Goal: Transaction & Acquisition: Book appointment/travel/reservation

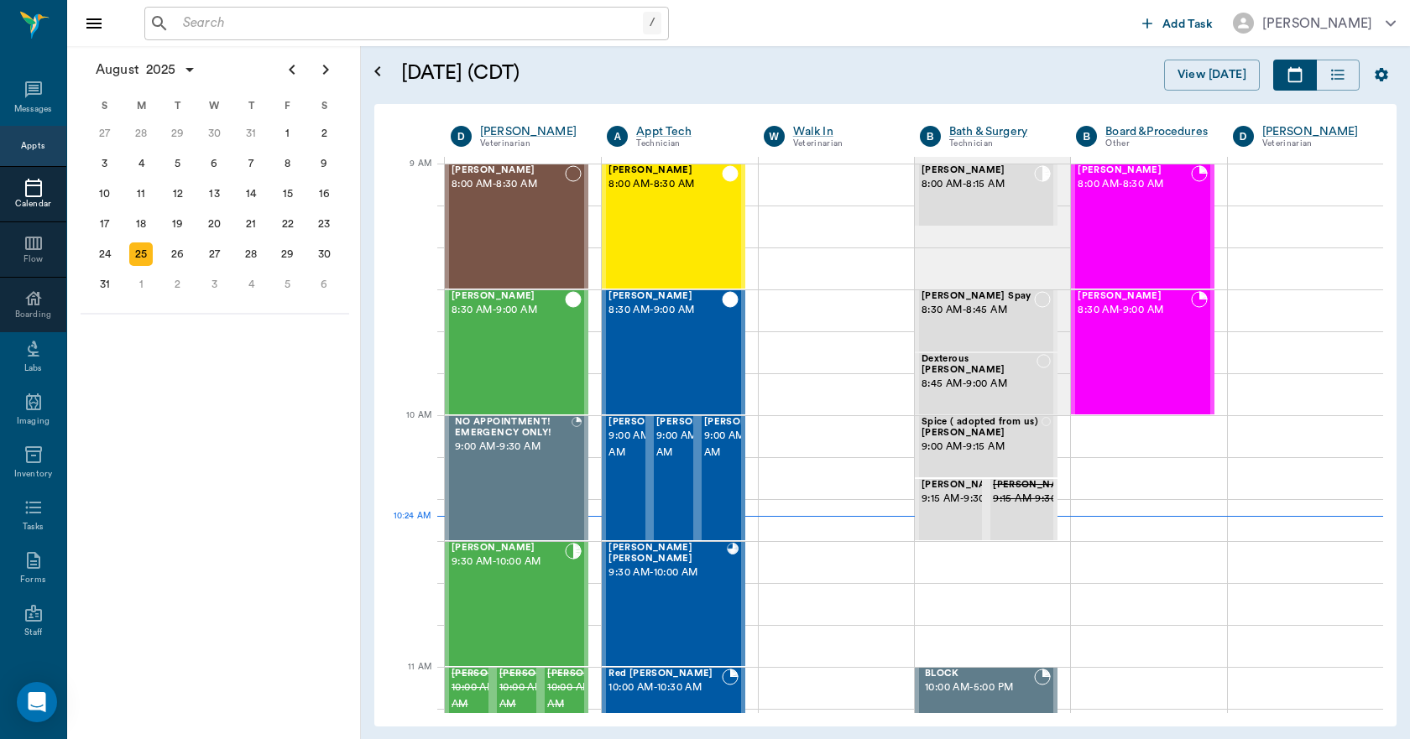
scroll to position [252, 0]
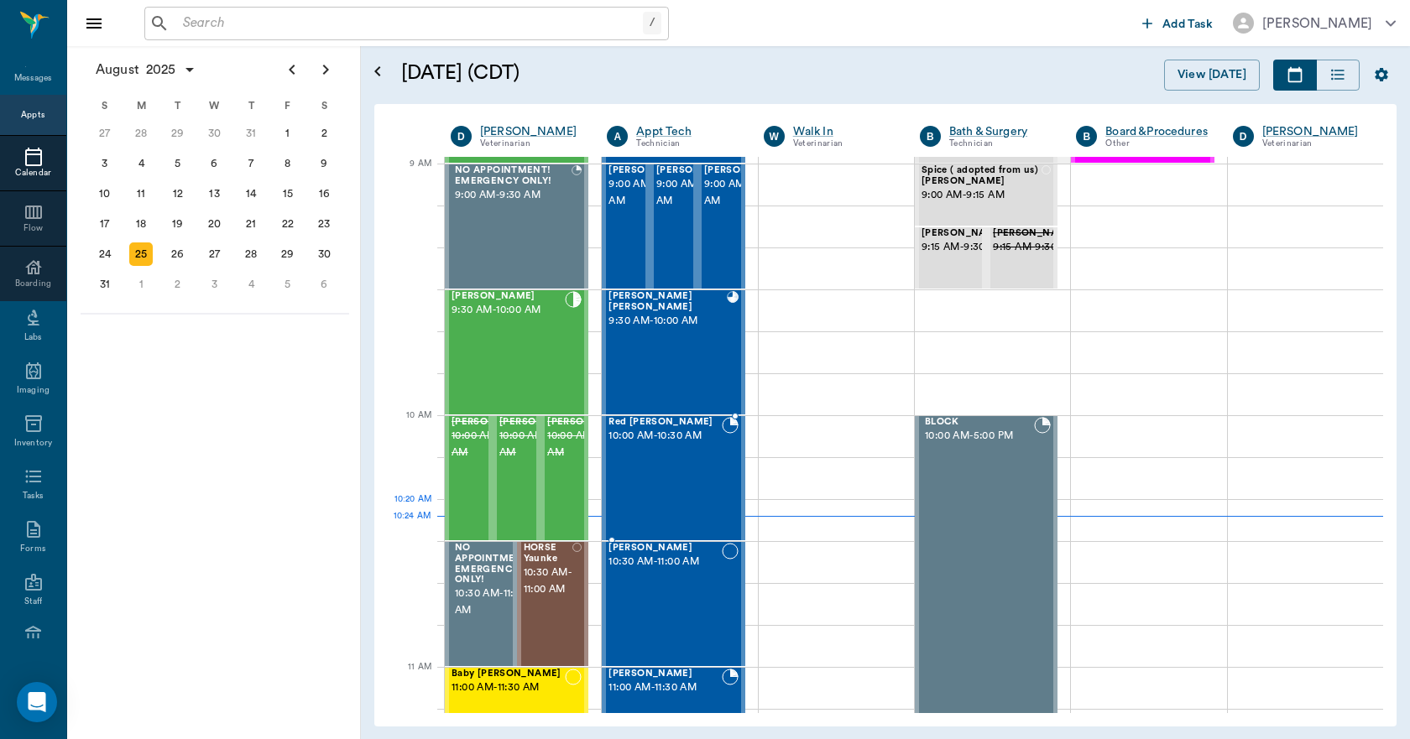
click at [654, 510] on div "Red Pannell 10:00 AM - 10:30 AM" at bounding box center [664, 478] width 112 height 123
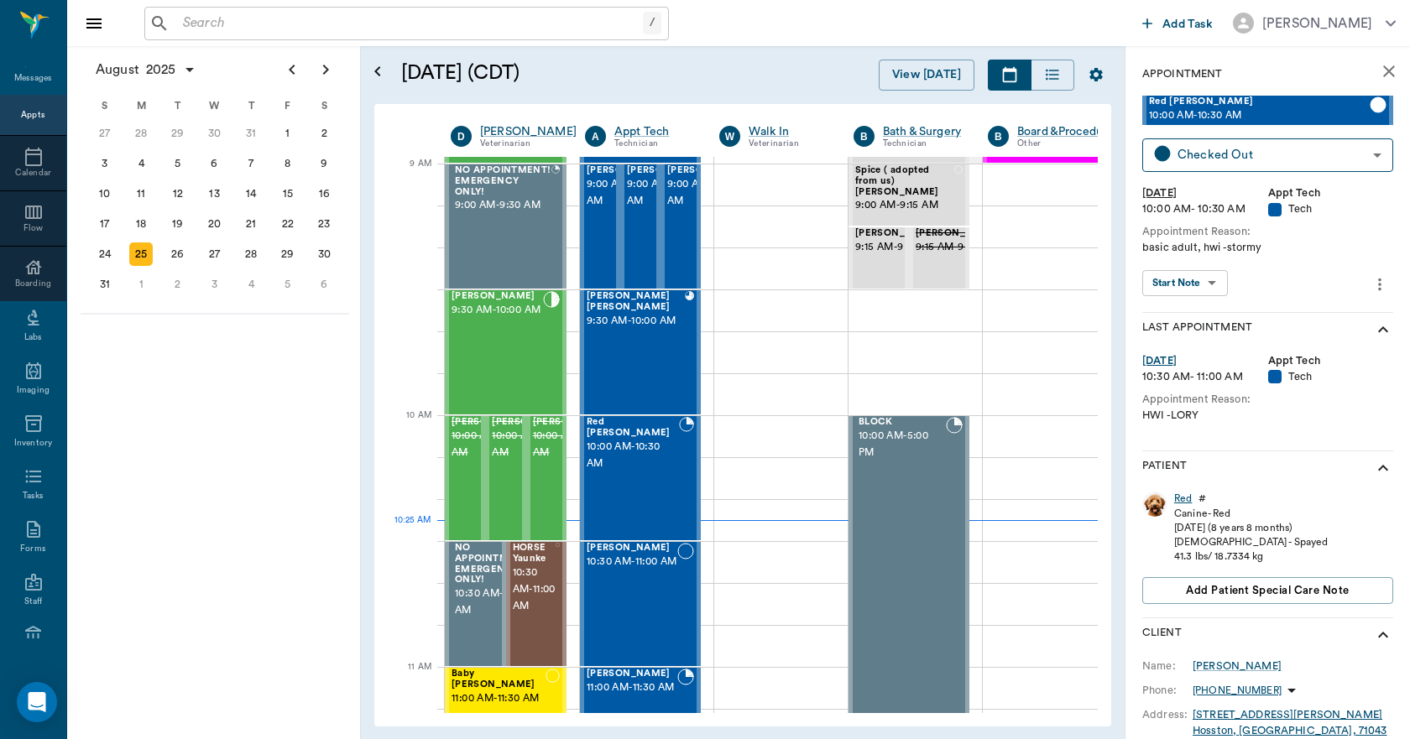
click at [1186, 499] on div "Red" at bounding box center [1183, 499] width 18 height 14
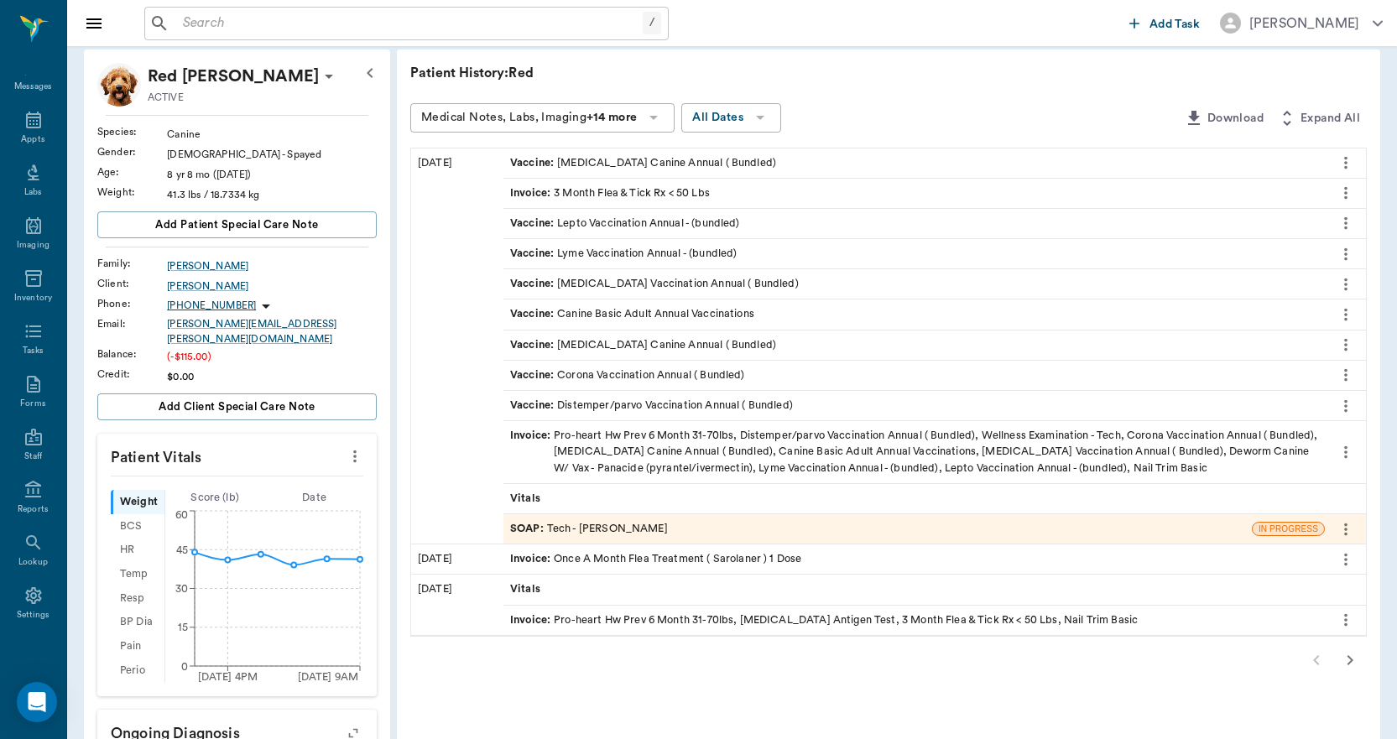
scroll to position [74, 0]
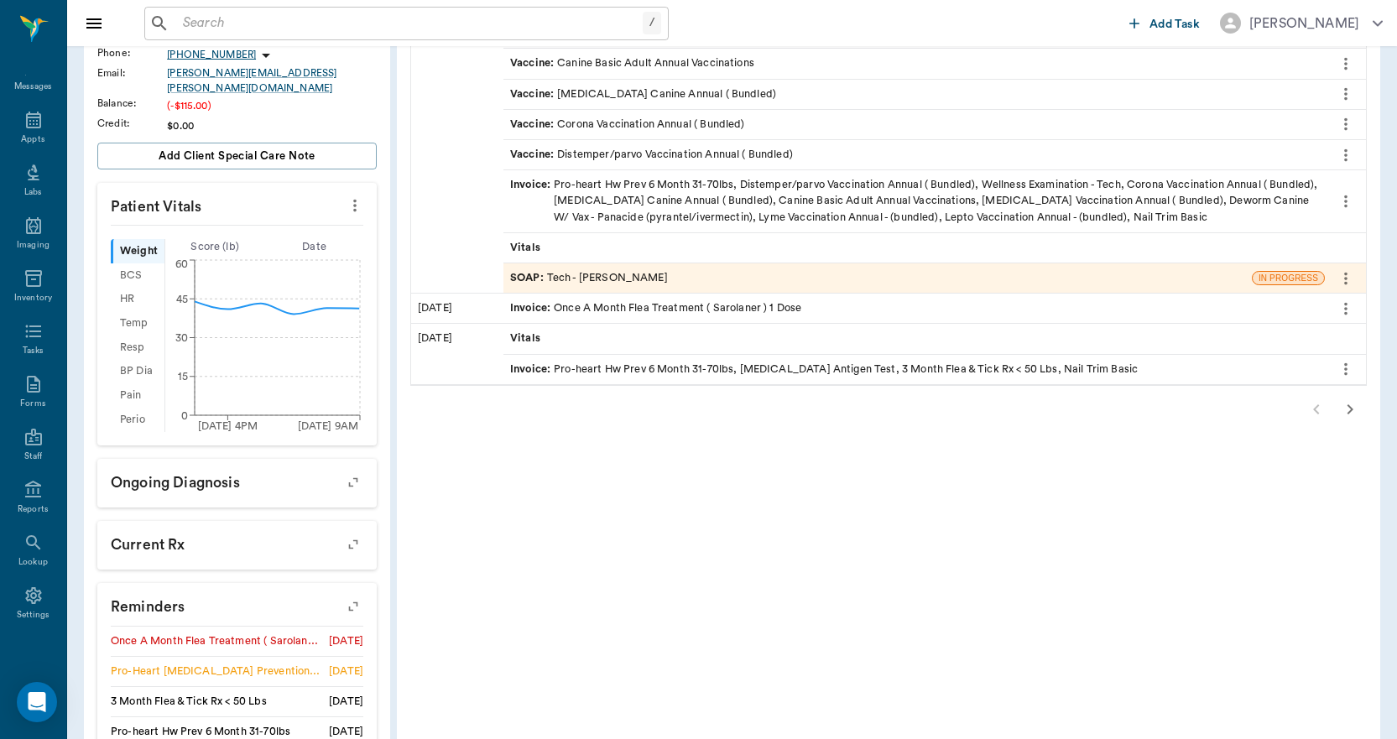
scroll to position [493, 0]
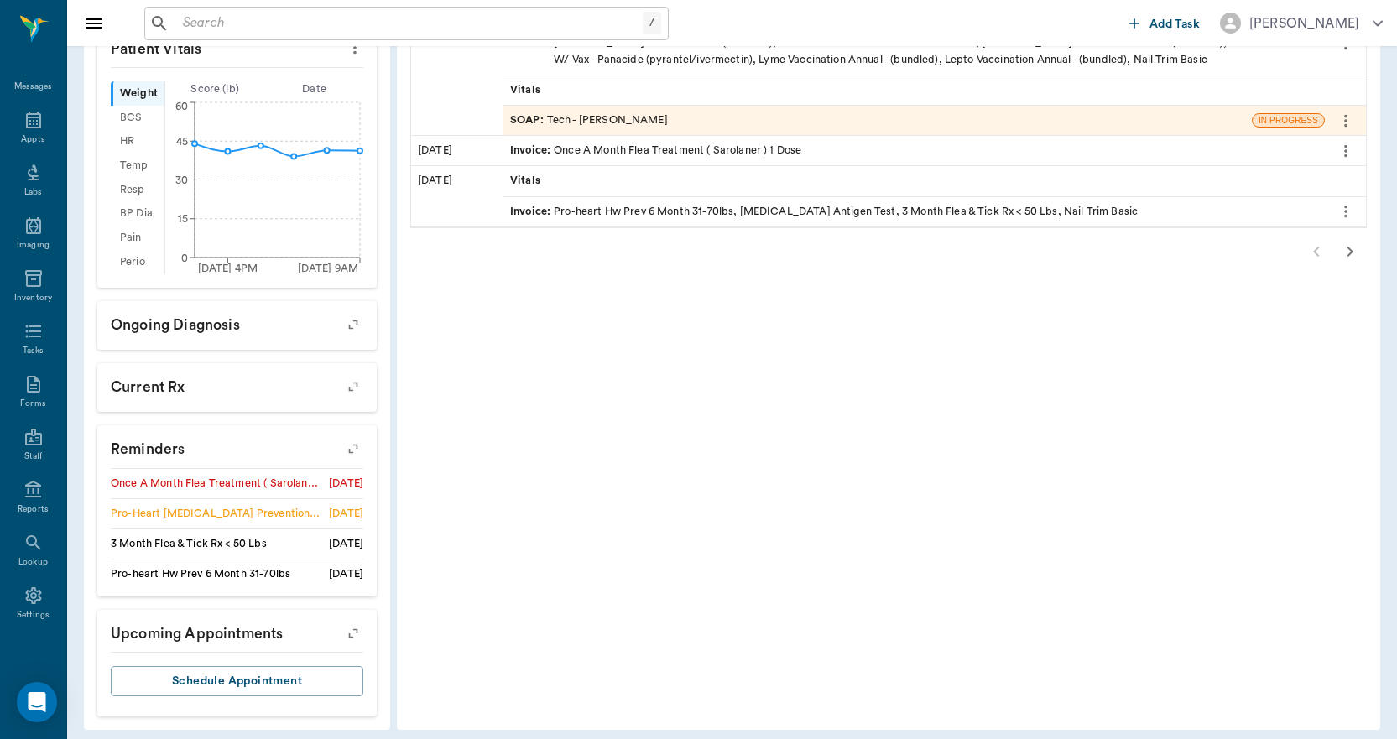
click at [354, 441] on icon "button" at bounding box center [353, 448] width 23 height 23
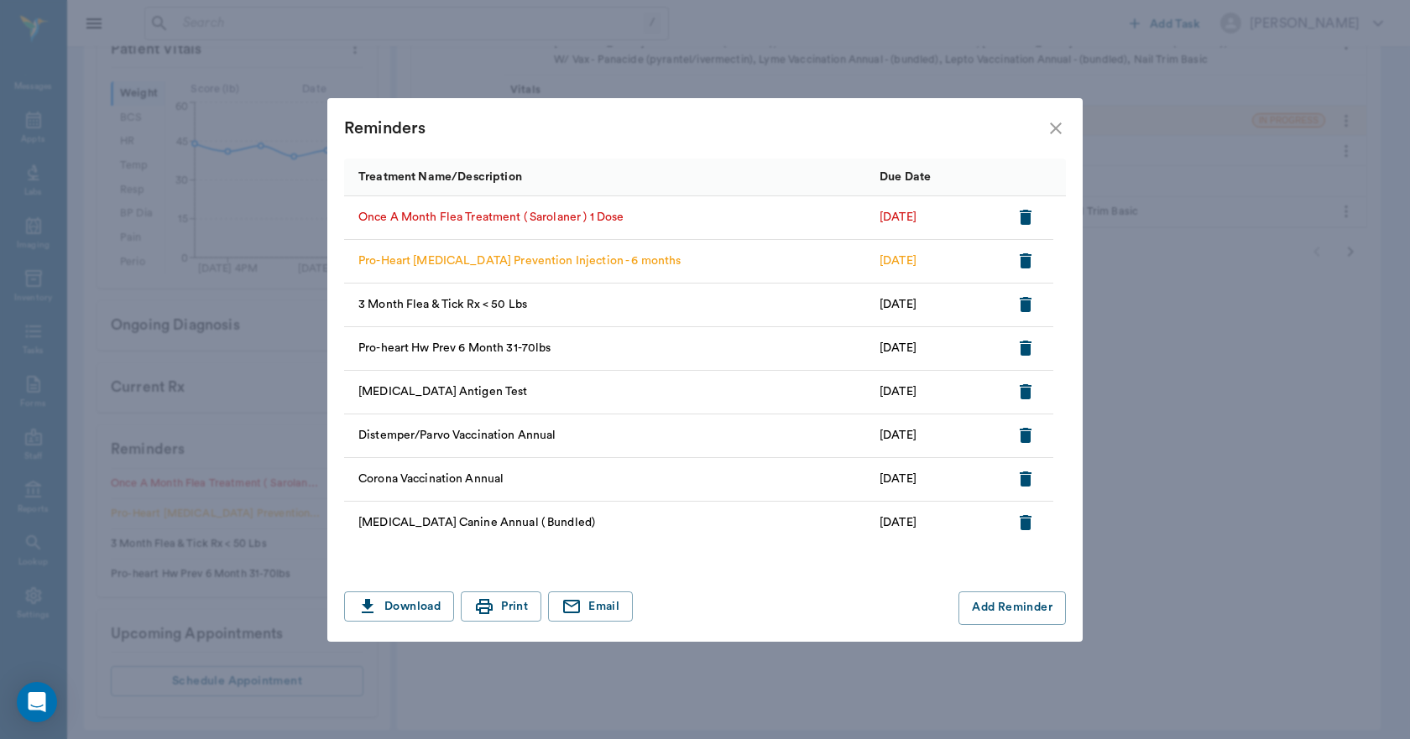
click at [1055, 123] on icon "close" at bounding box center [1055, 128] width 20 height 20
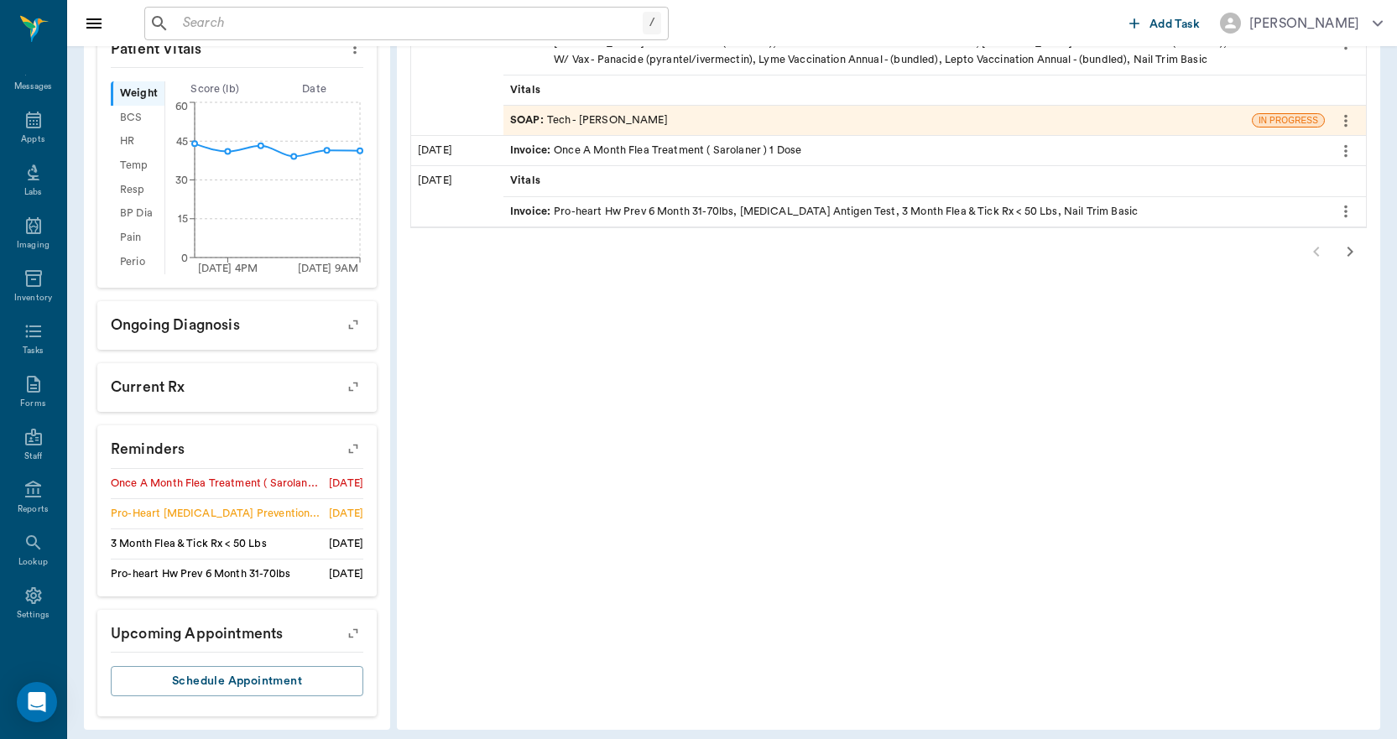
click at [357, 442] on icon "button" at bounding box center [353, 448] width 13 height 13
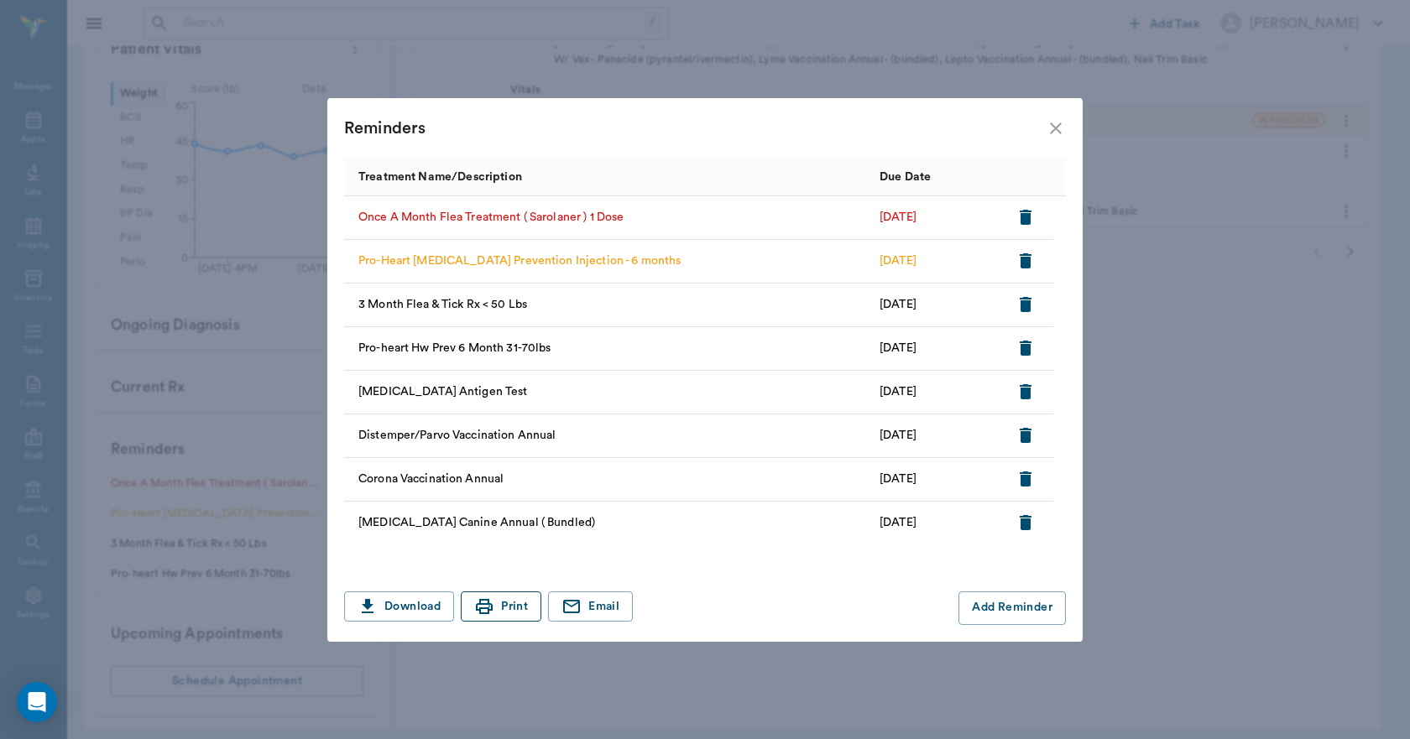
click at [498, 609] on button "Print" at bounding box center [501, 607] width 81 height 31
click at [1055, 127] on icon "close" at bounding box center [1056, 129] width 12 height 12
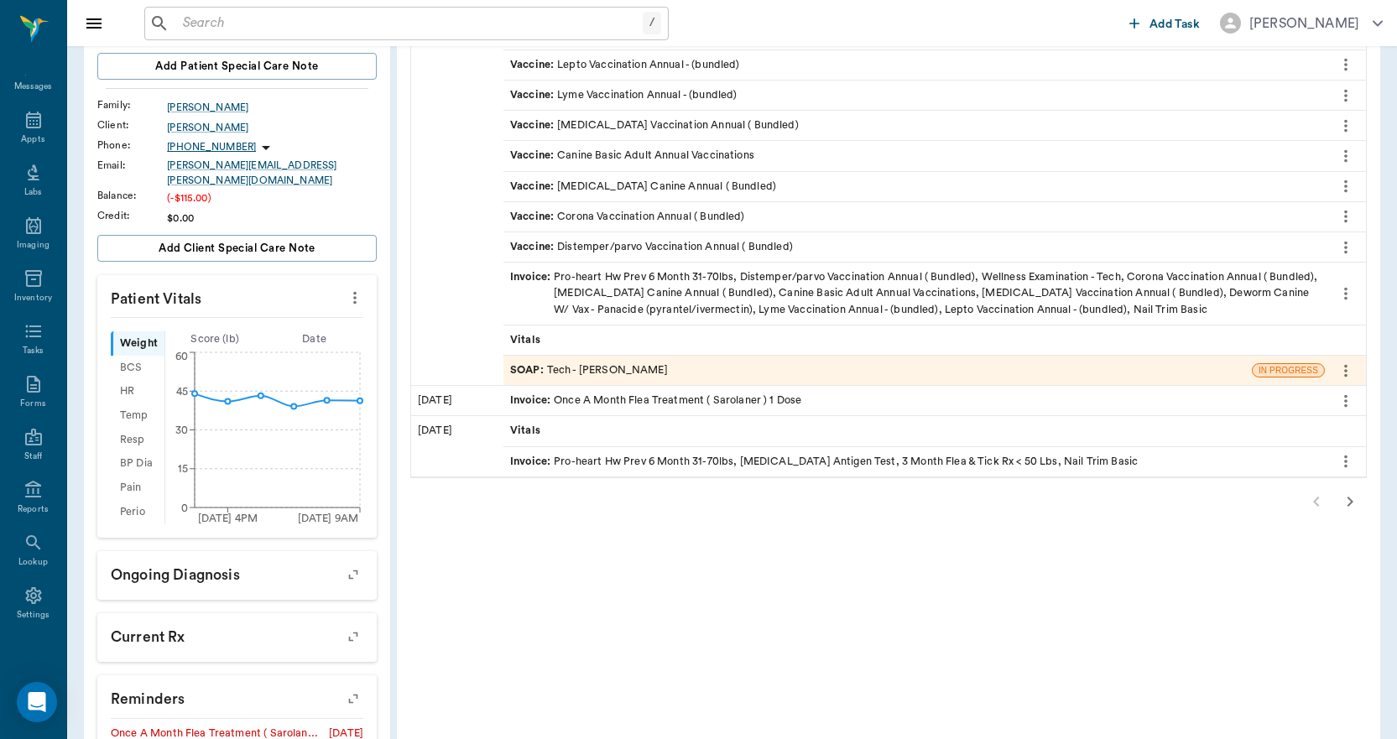
scroll to position [420, 0]
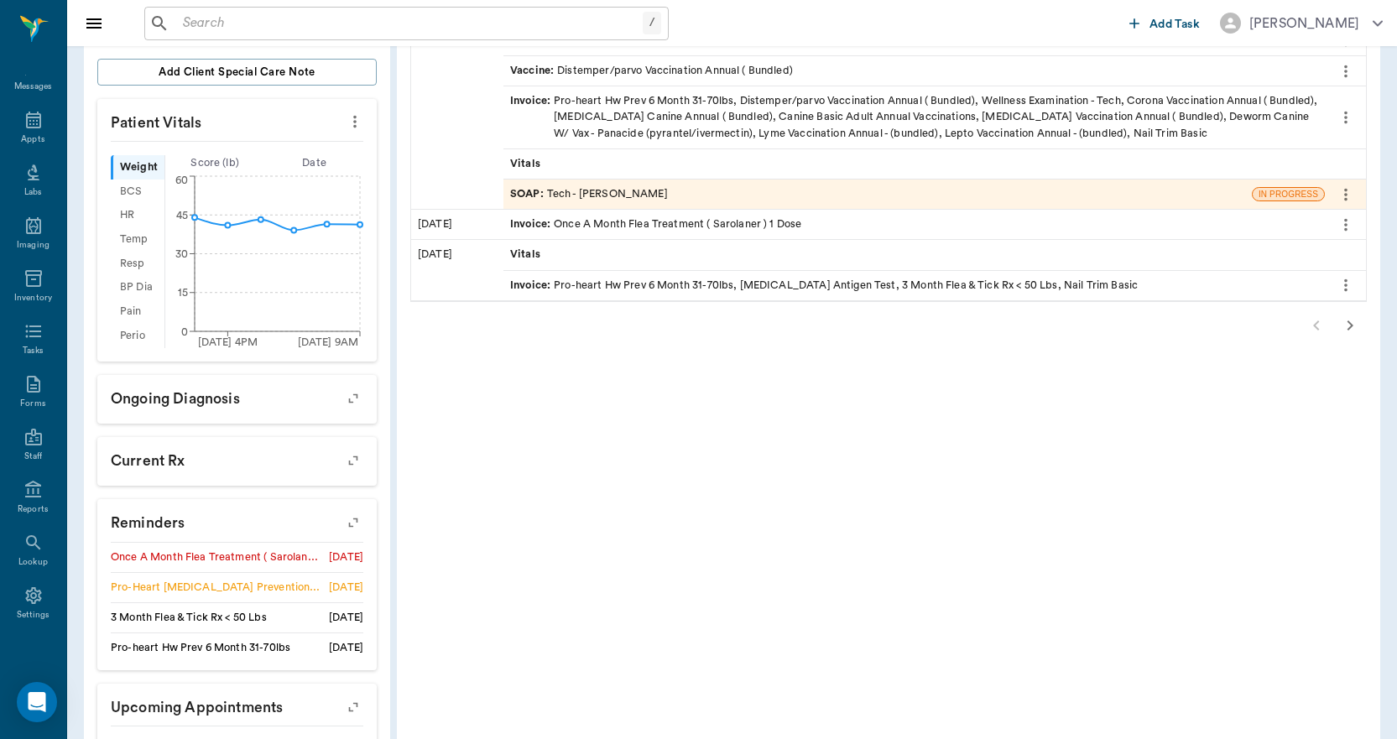
click at [348, 513] on icon "button" at bounding box center [353, 522] width 23 height 23
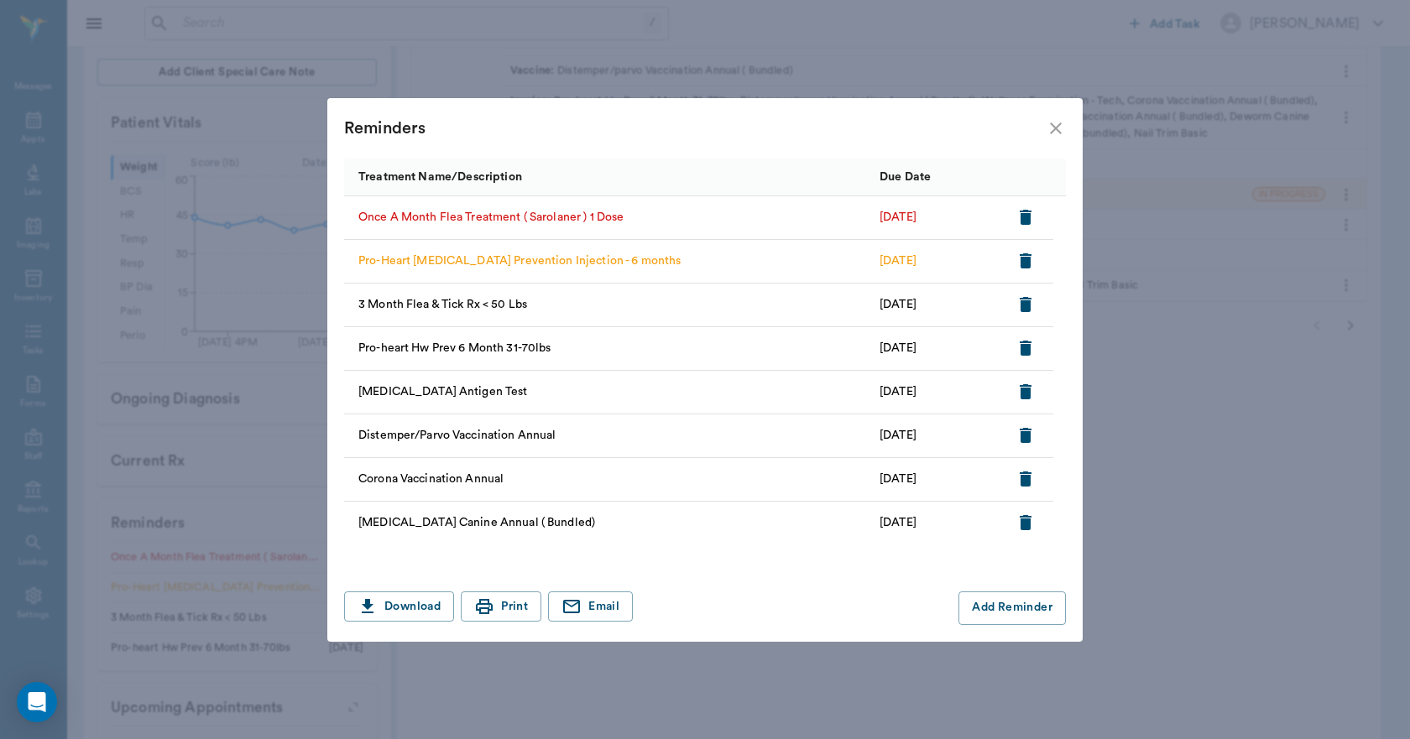
click at [1029, 258] on icon "button" at bounding box center [1025, 260] width 12 height 15
click at [1026, 215] on icon "button" at bounding box center [1025, 217] width 12 height 15
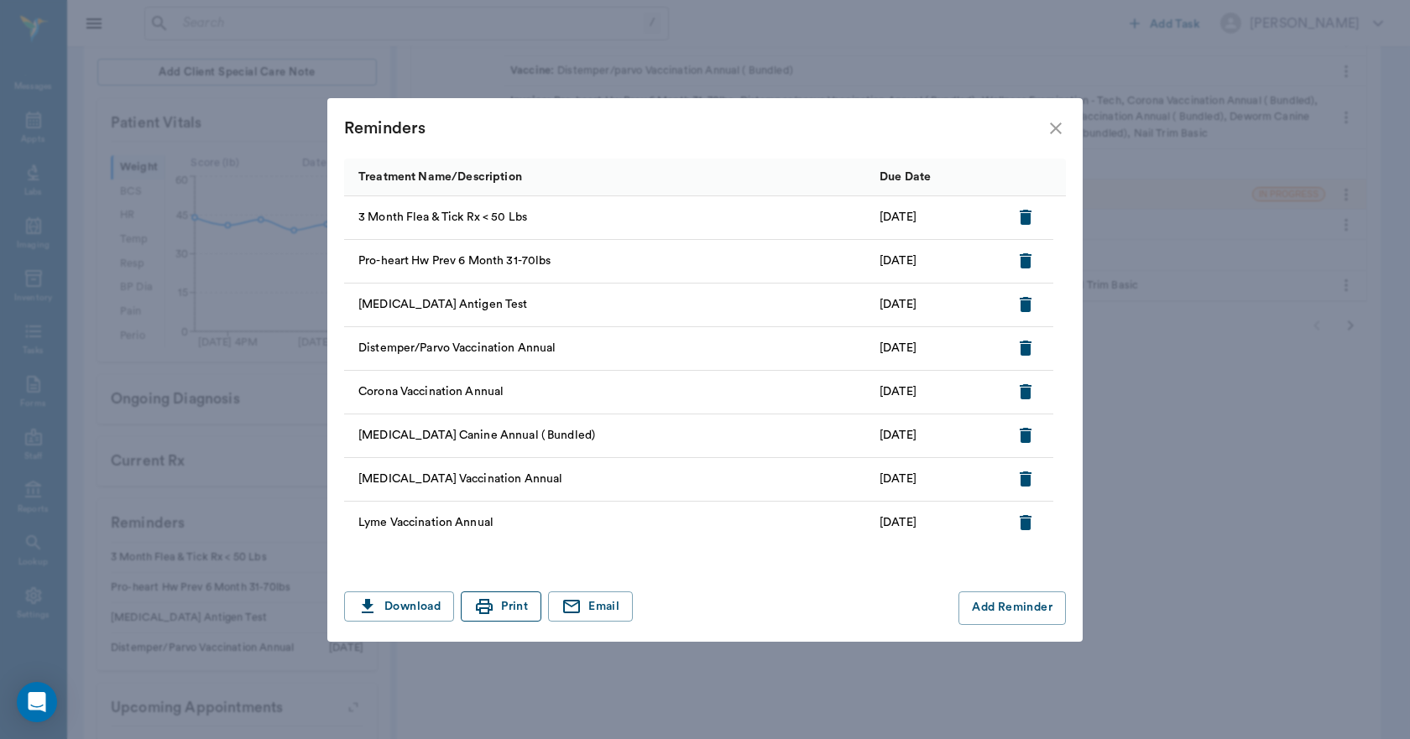
click at [506, 600] on button "Print" at bounding box center [501, 607] width 81 height 31
click at [1060, 130] on icon "close" at bounding box center [1055, 128] width 20 height 20
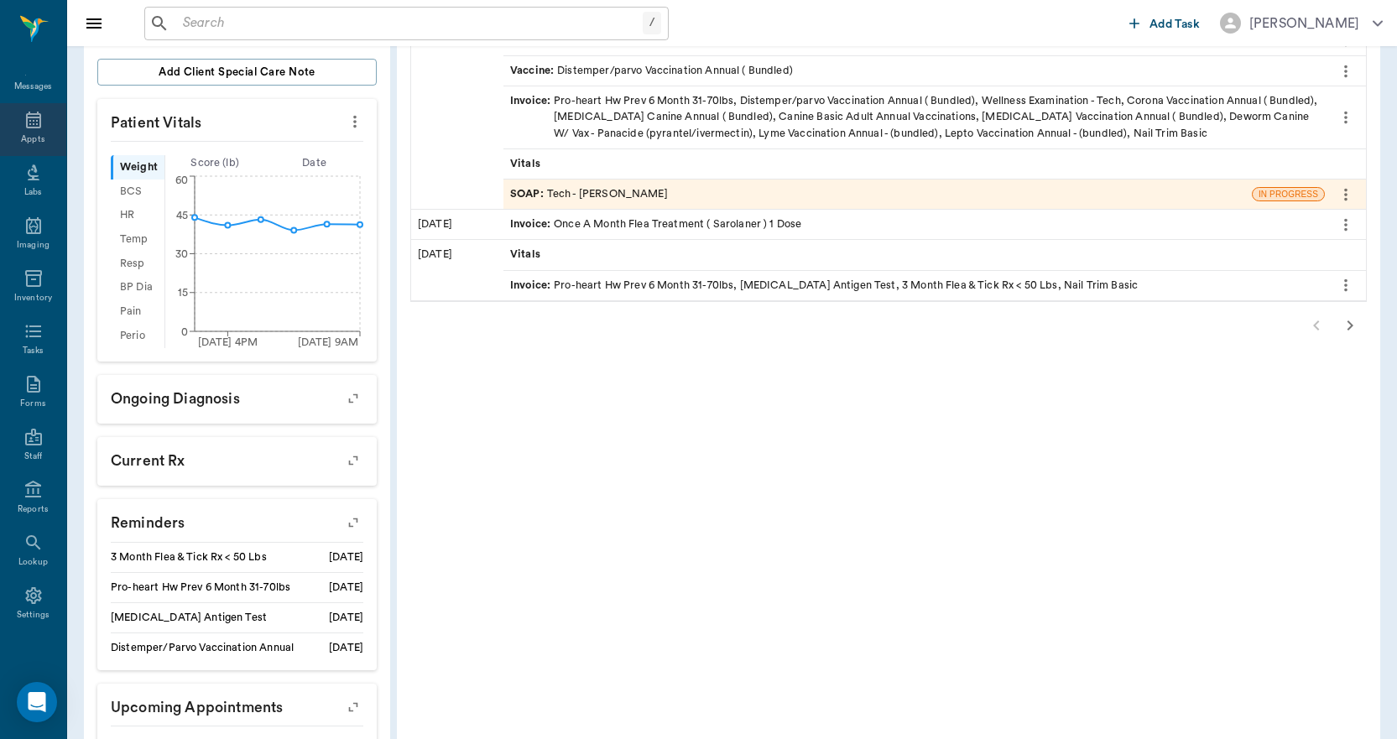
click at [25, 129] on icon at bounding box center [33, 120] width 20 height 20
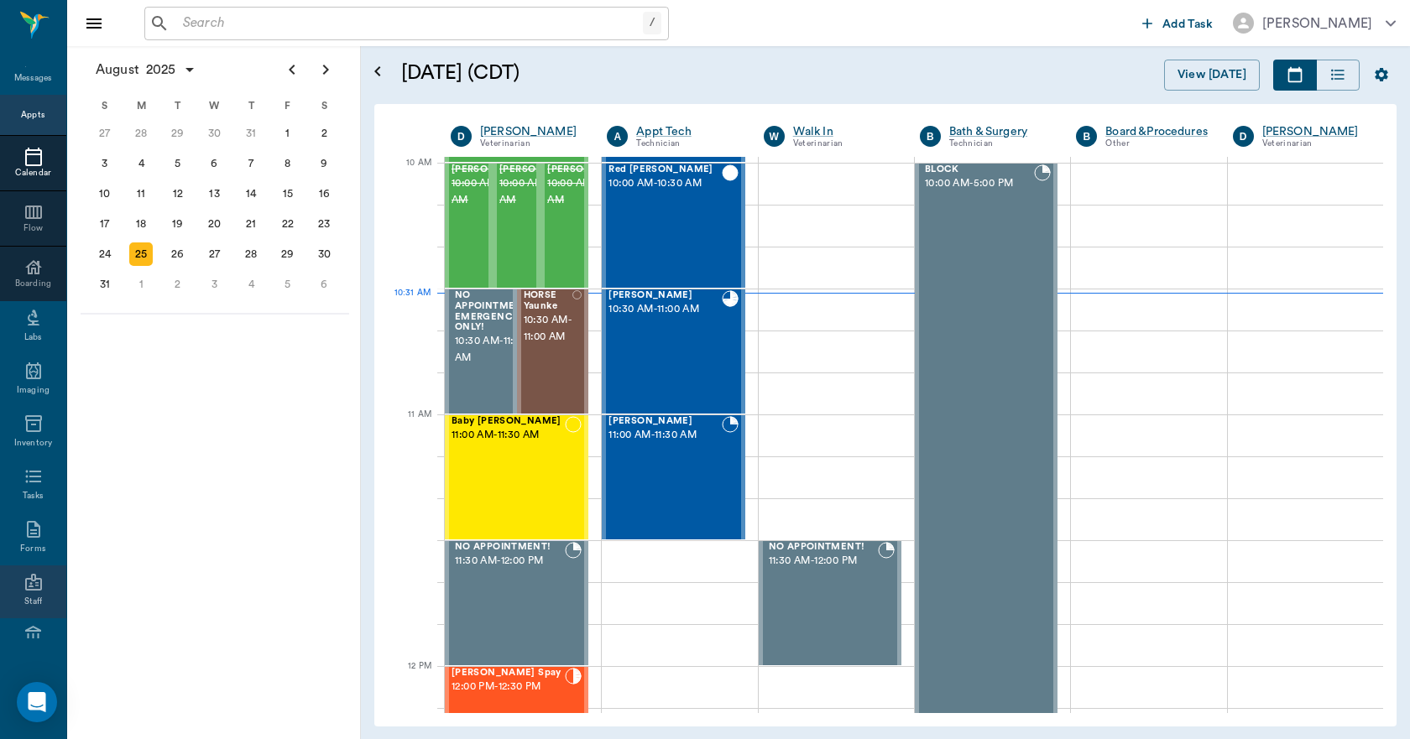
scroll to position [176, 0]
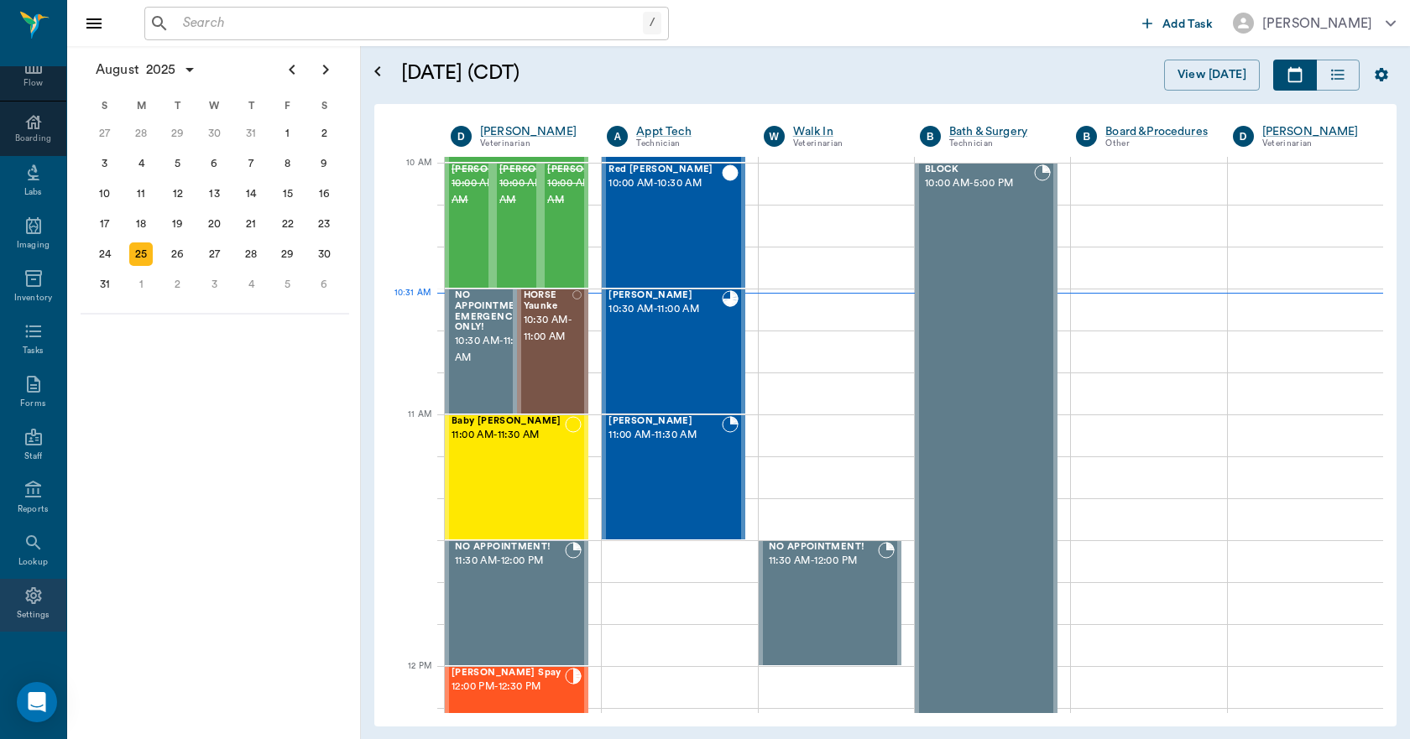
click at [30, 600] on icon at bounding box center [33, 595] width 16 height 17
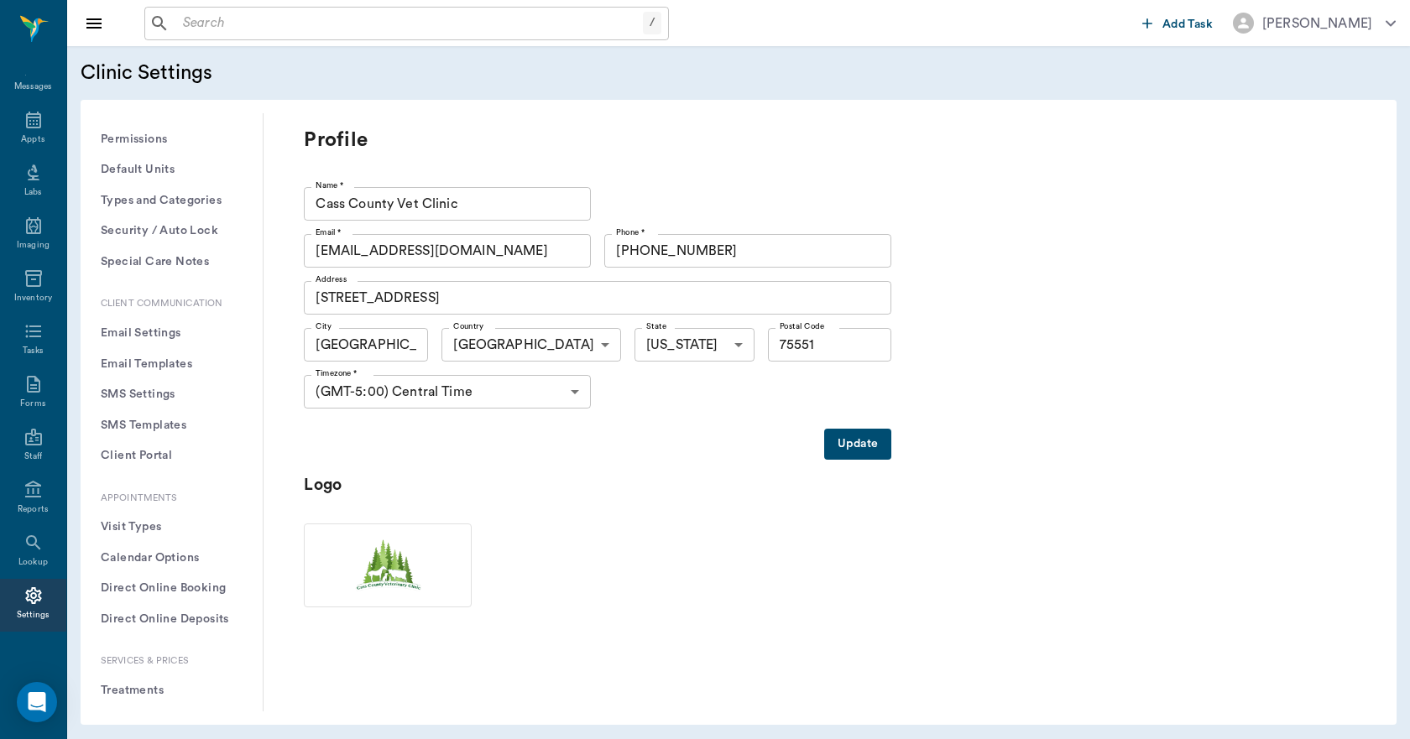
scroll to position [252, 0]
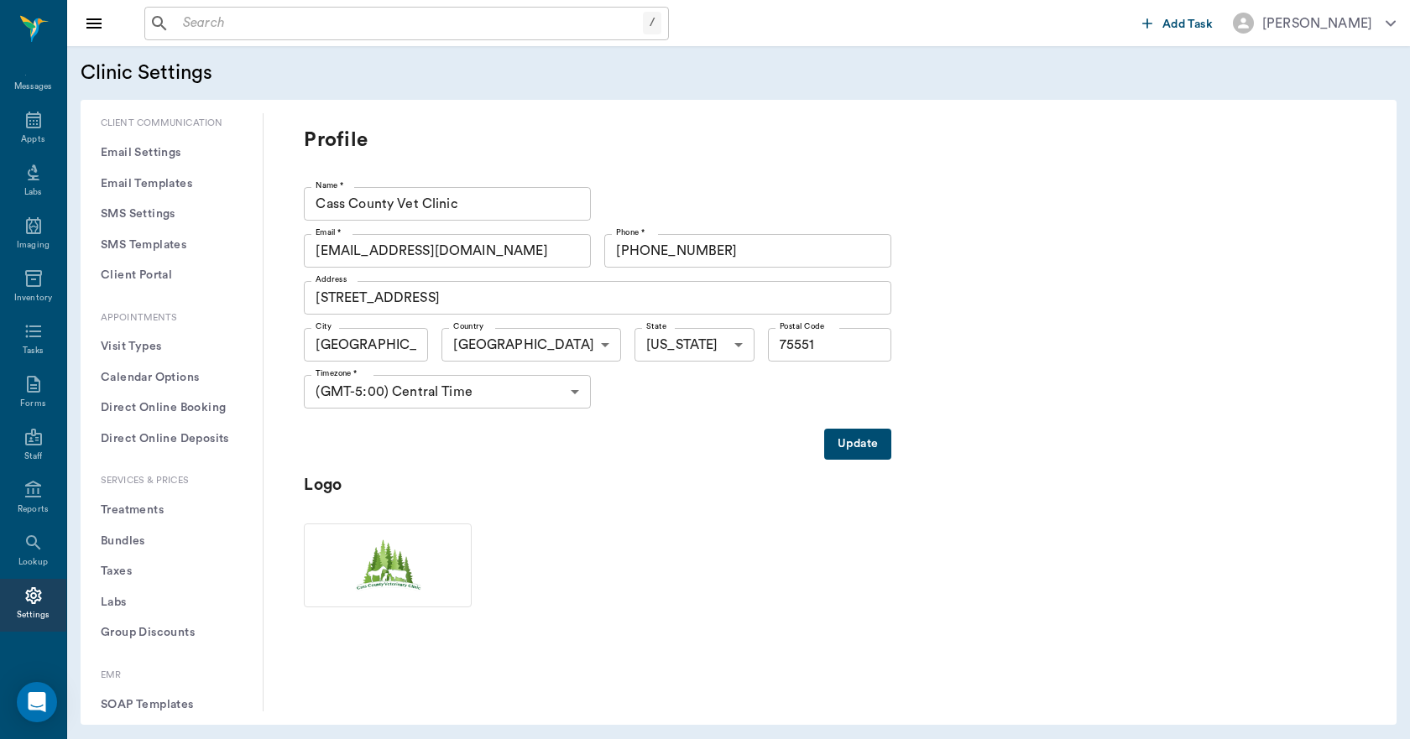
click at [144, 513] on button "Treatments" at bounding box center [171, 510] width 155 height 31
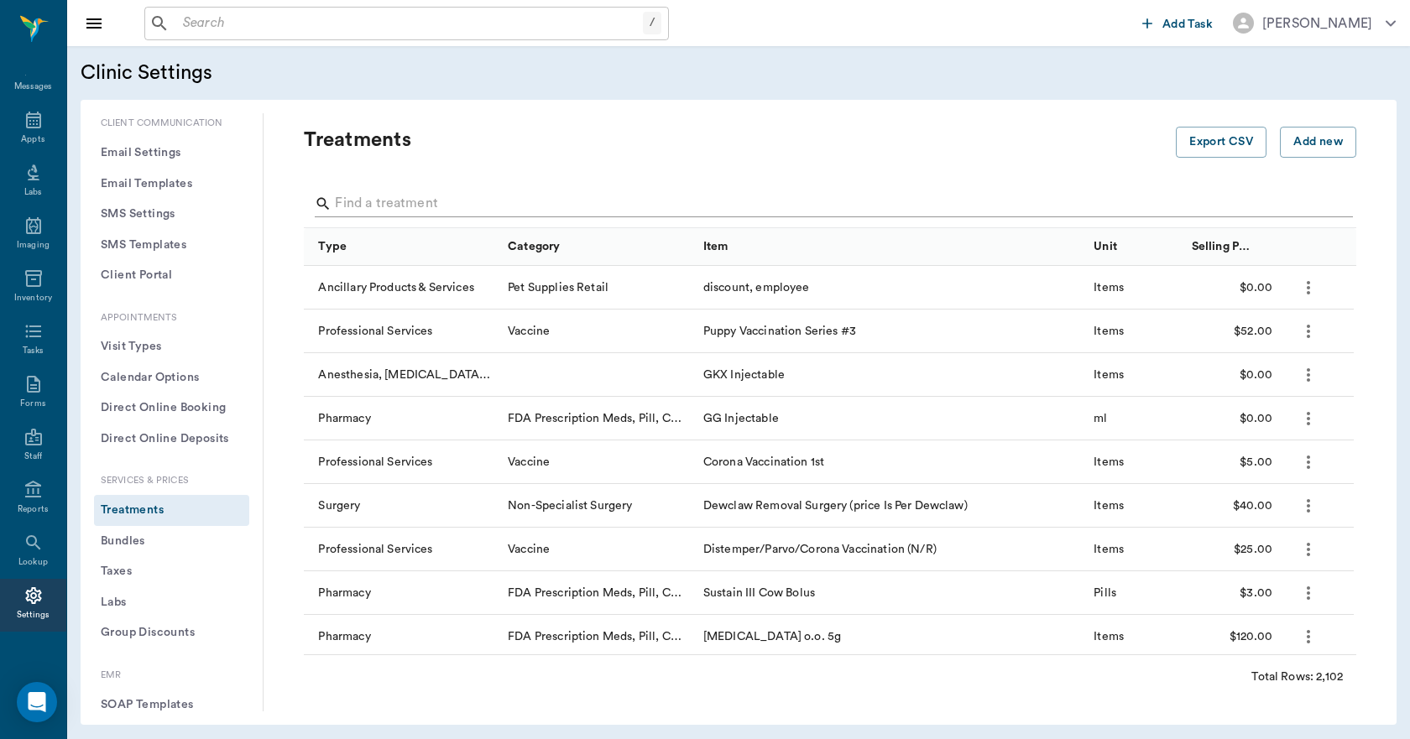
click at [351, 211] on input "Search" at bounding box center [831, 203] width 993 height 27
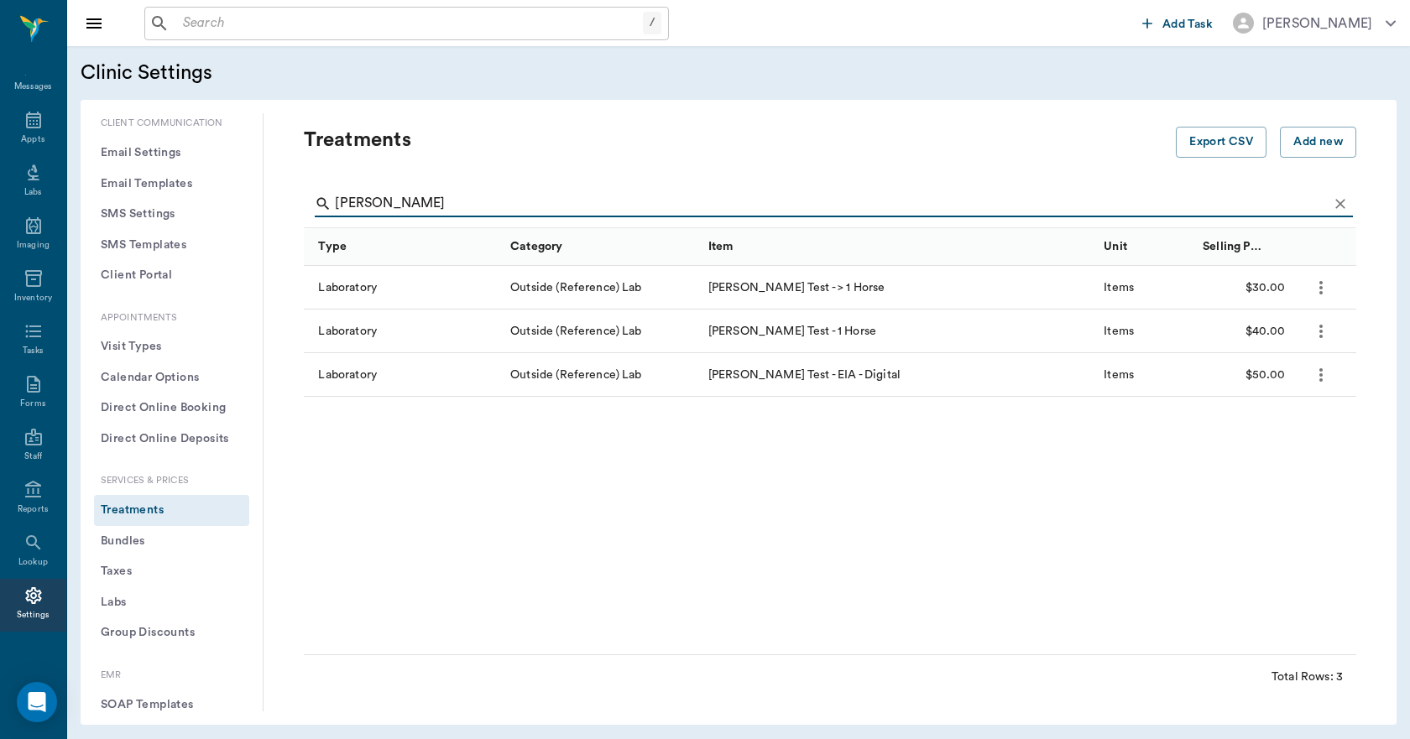
drag, startPoint x: 389, startPoint y: 202, endPoint x: 315, endPoint y: 207, distance: 74.8
click at [315, 207] on div "[PERSON_NAME]" at bounding box center [834, 203] width 1038 height 27
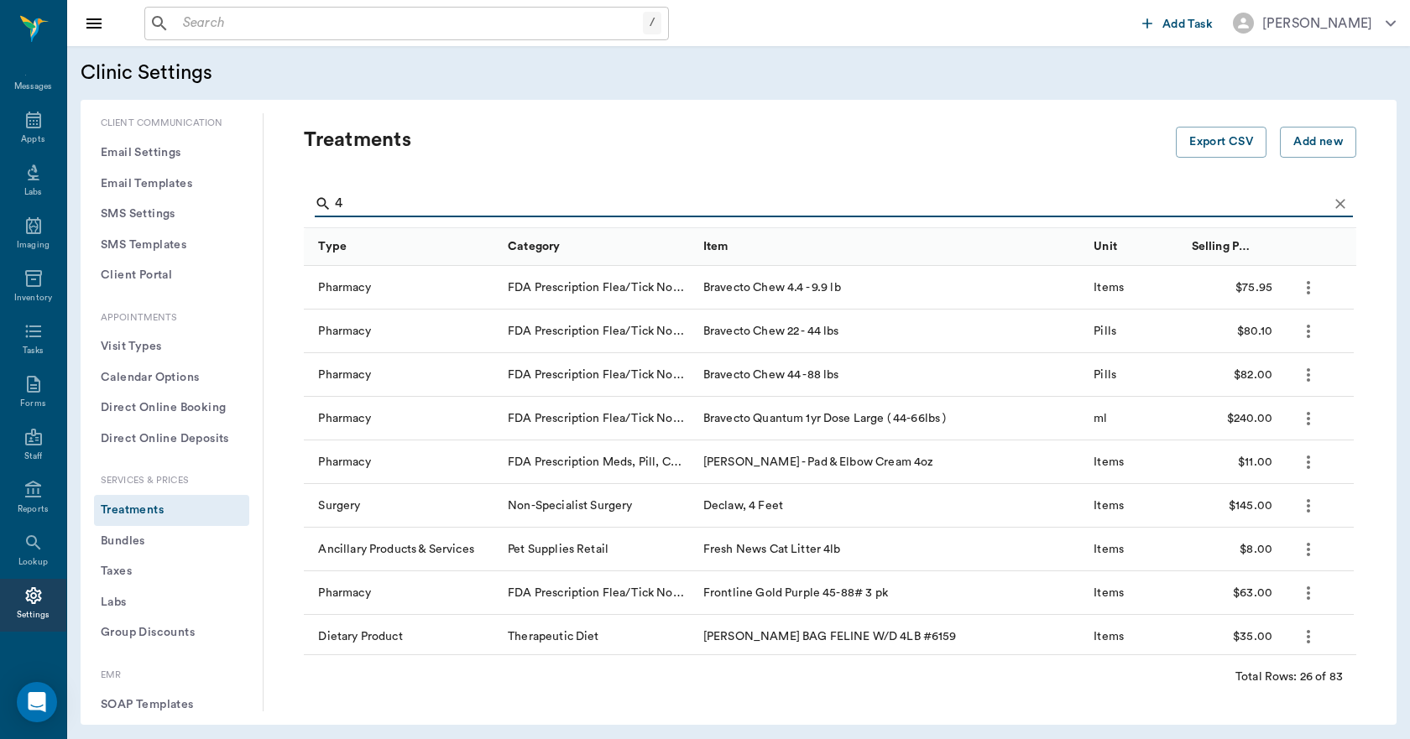
type input "4"
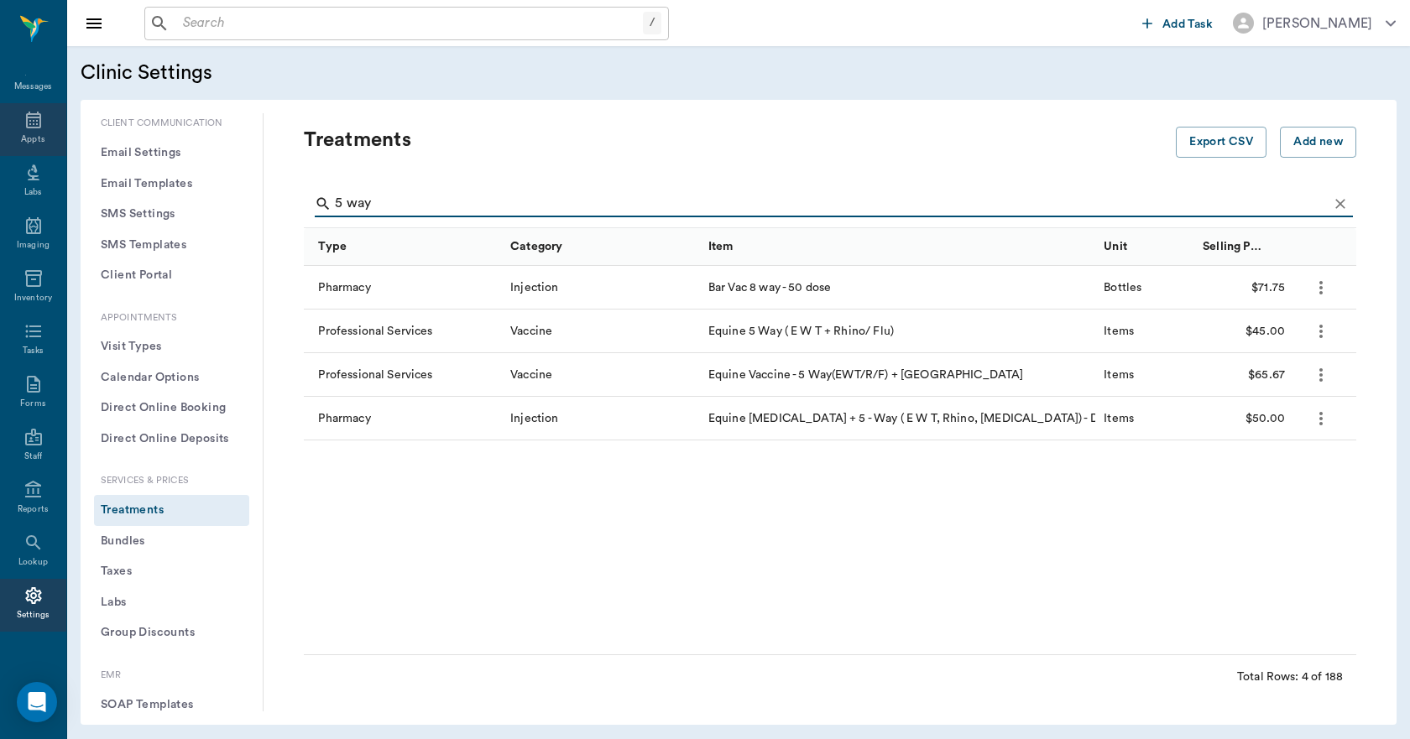
type input "5 way"
click at [24, 125] on icon at bounding box center [33, 120] width 20 height 20
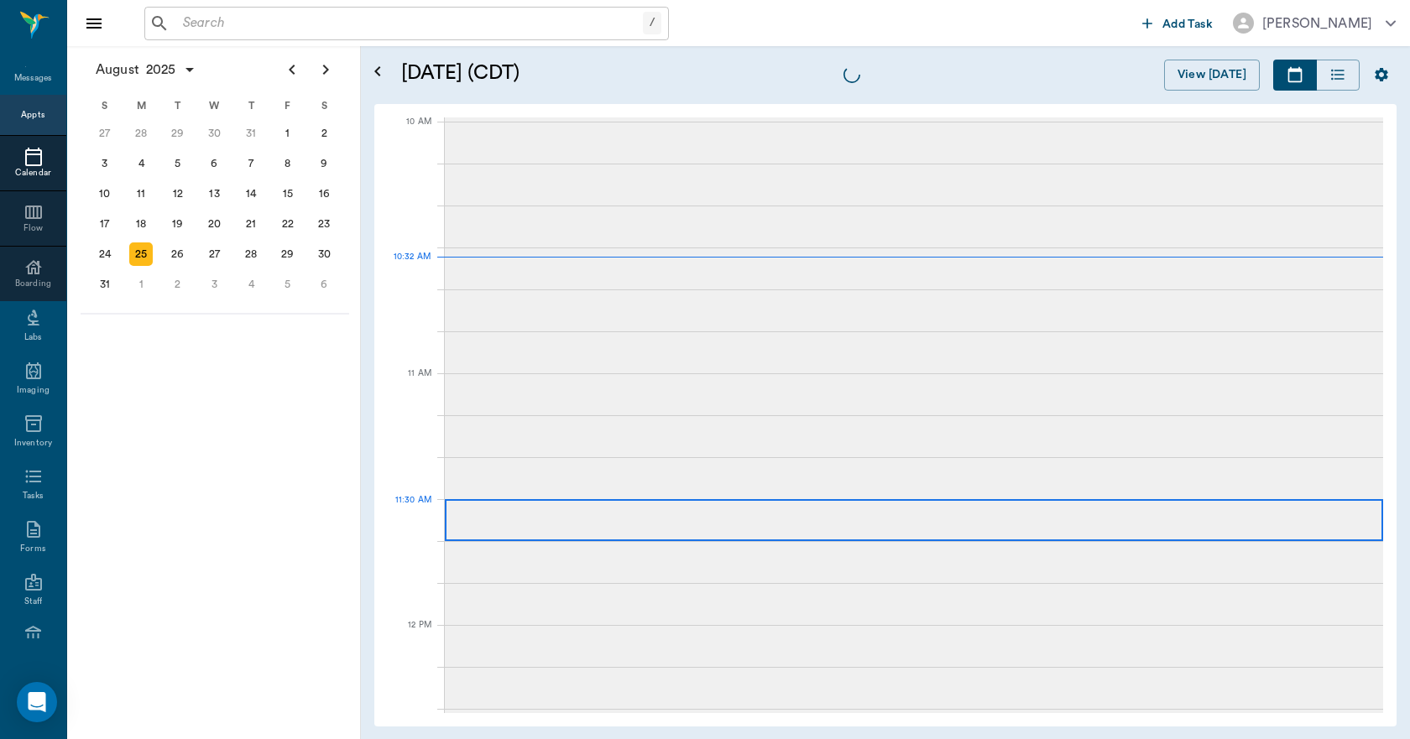
scroll to position [505, 0]
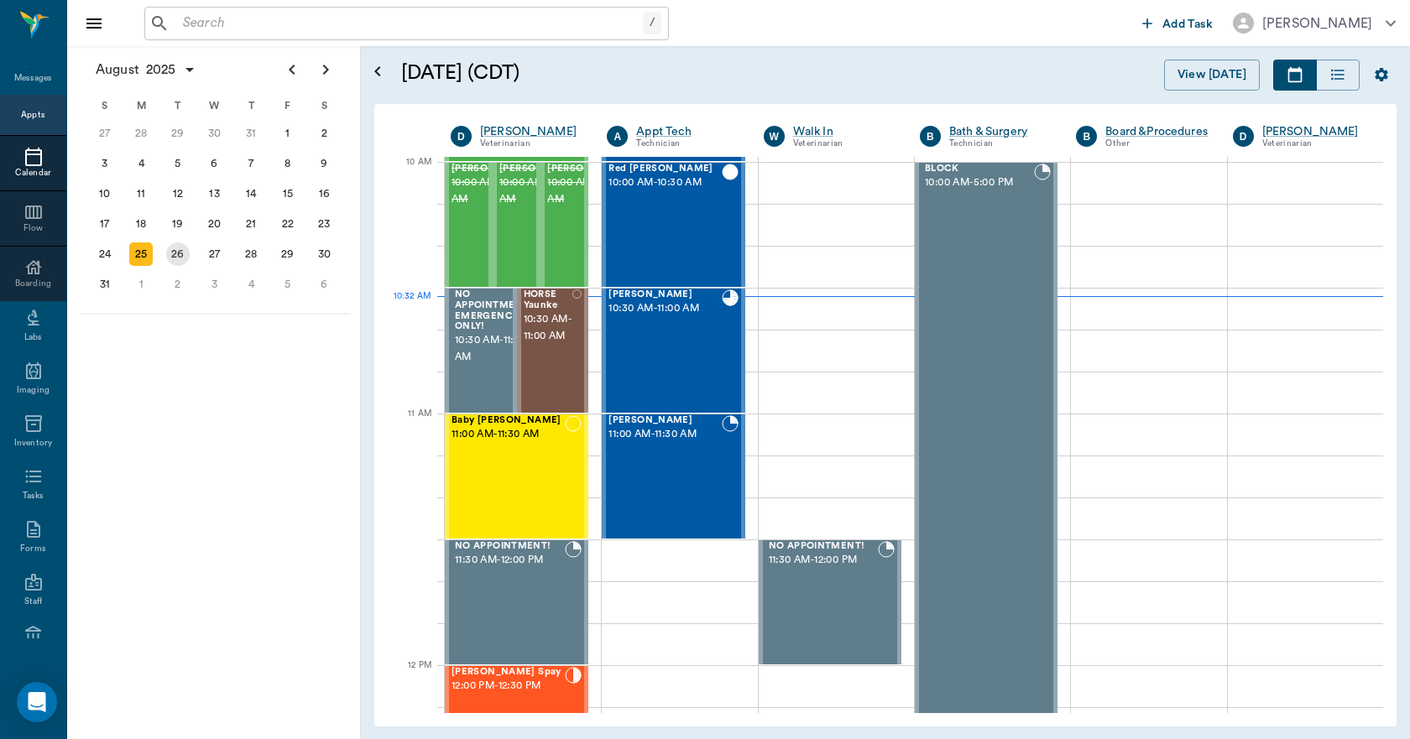
click at [179, 253] on div "26" at bounding box center [177, 253] width 23 height 23
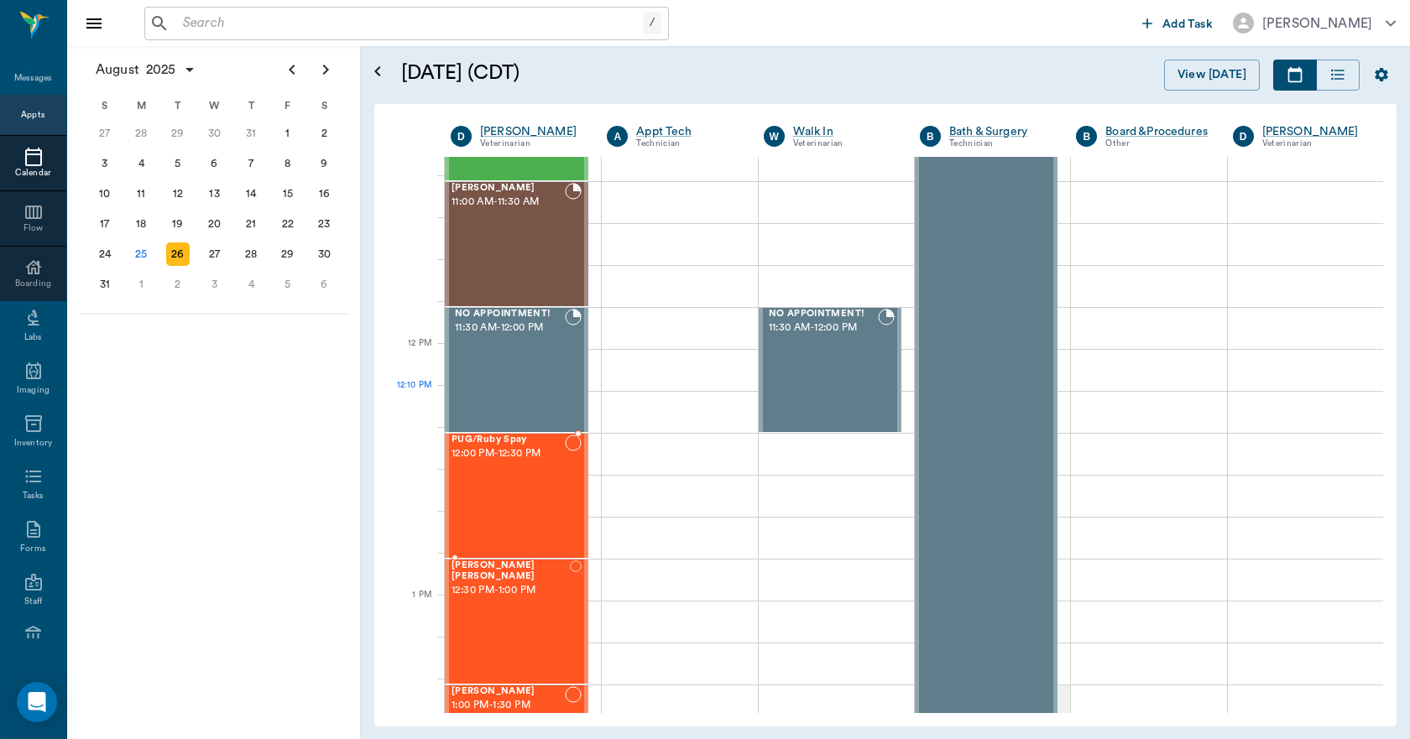
scroll to position [503, 0]
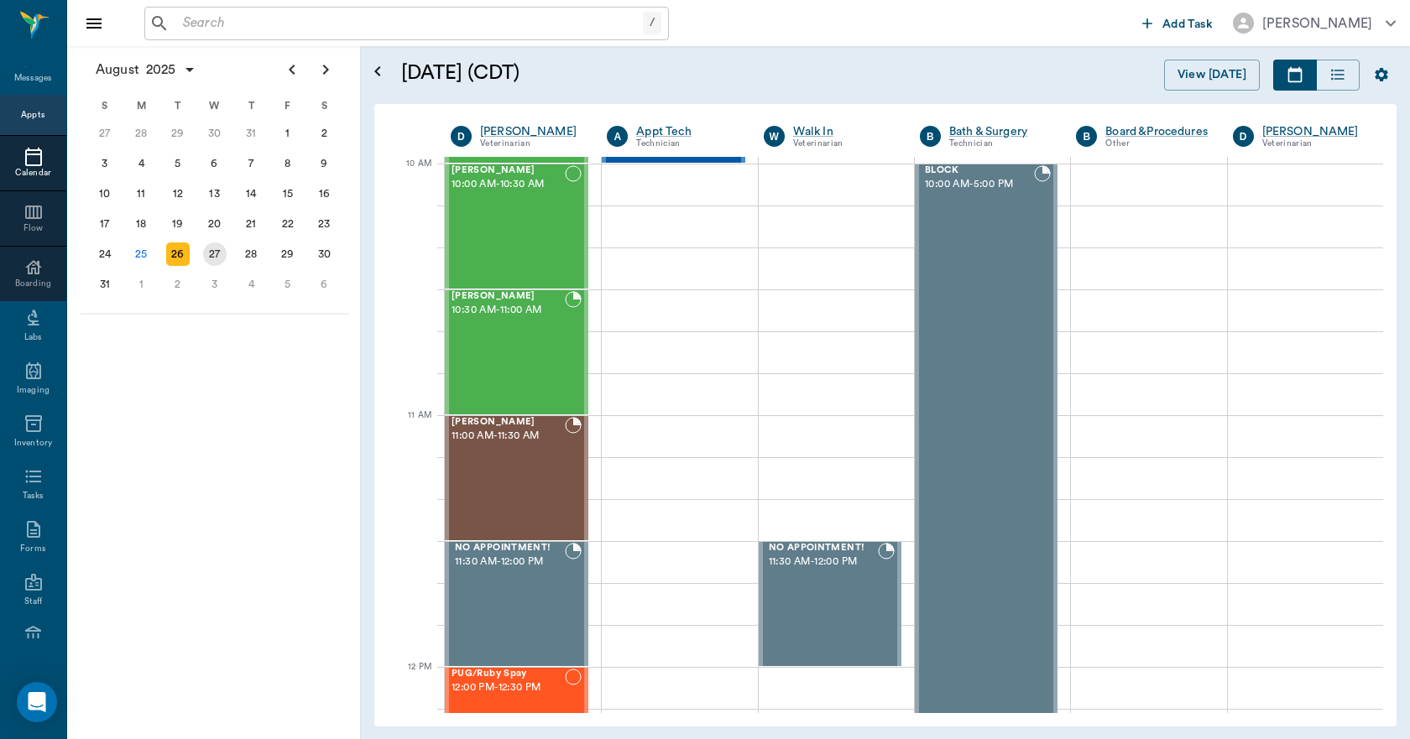
click at [215, 254] on div "27" at bounding box center [214, 253] width 23 height 23
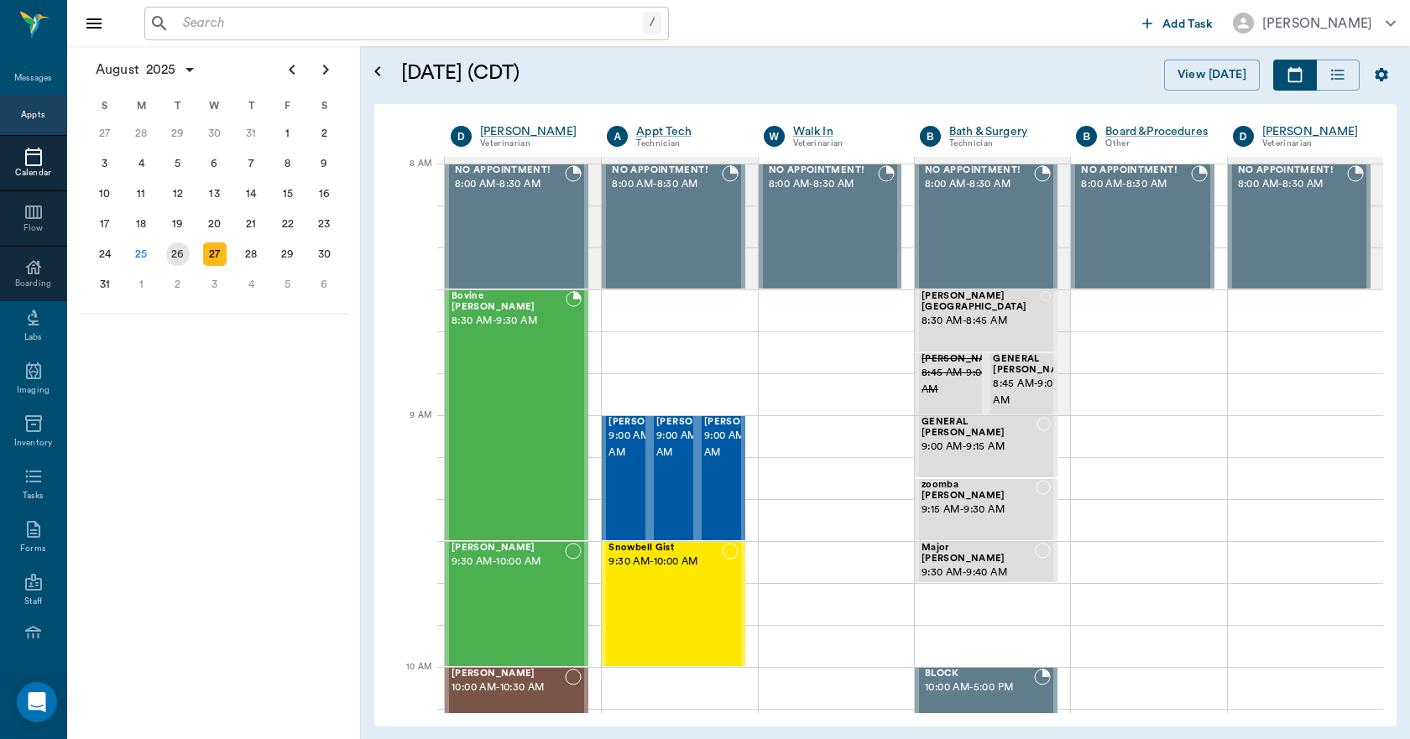
click at [177, 257] on div "26" at bounding box center [177, 253] width 23 height 23
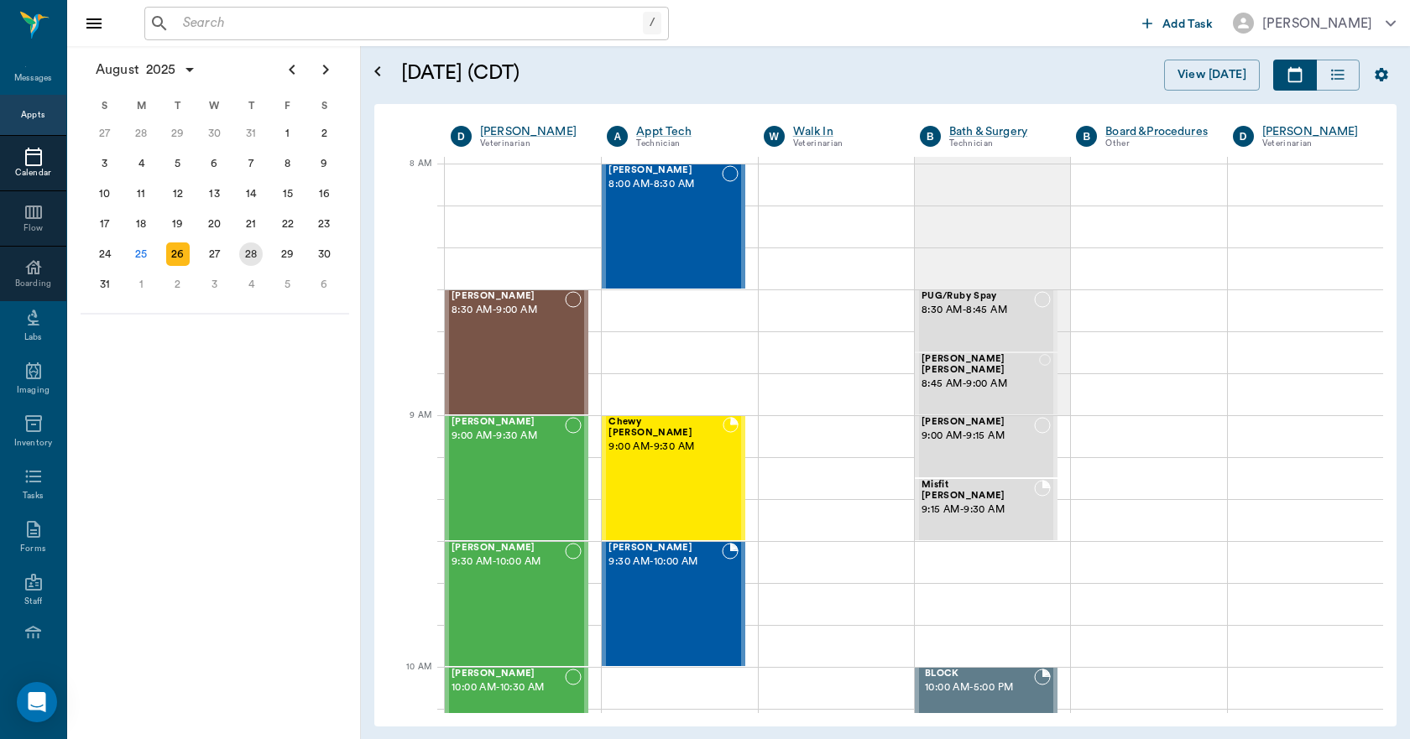
click at [255, 263] on div "28" at bounding box center [250, 253] width 23 height 23
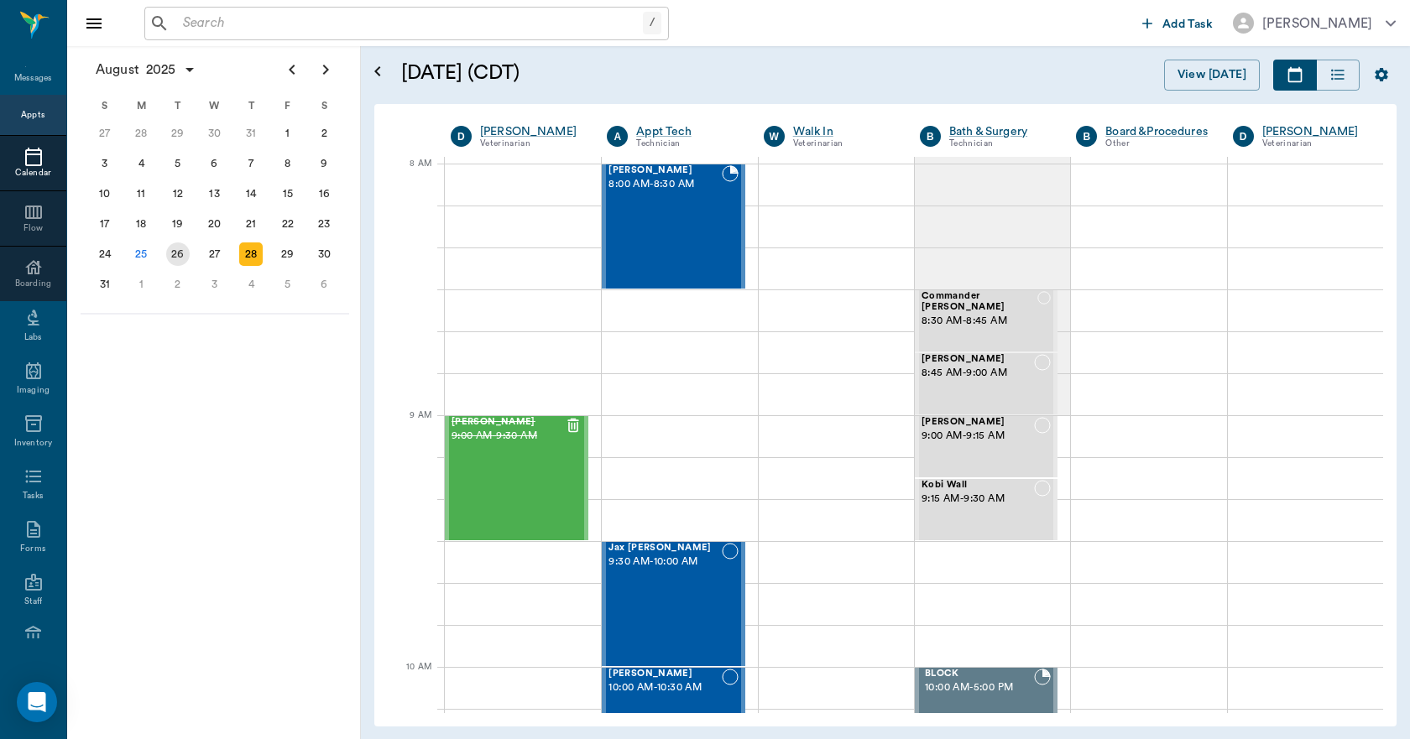
click at [176, 257] on div "26" at bounding box center [177, 253] width 23 height 23
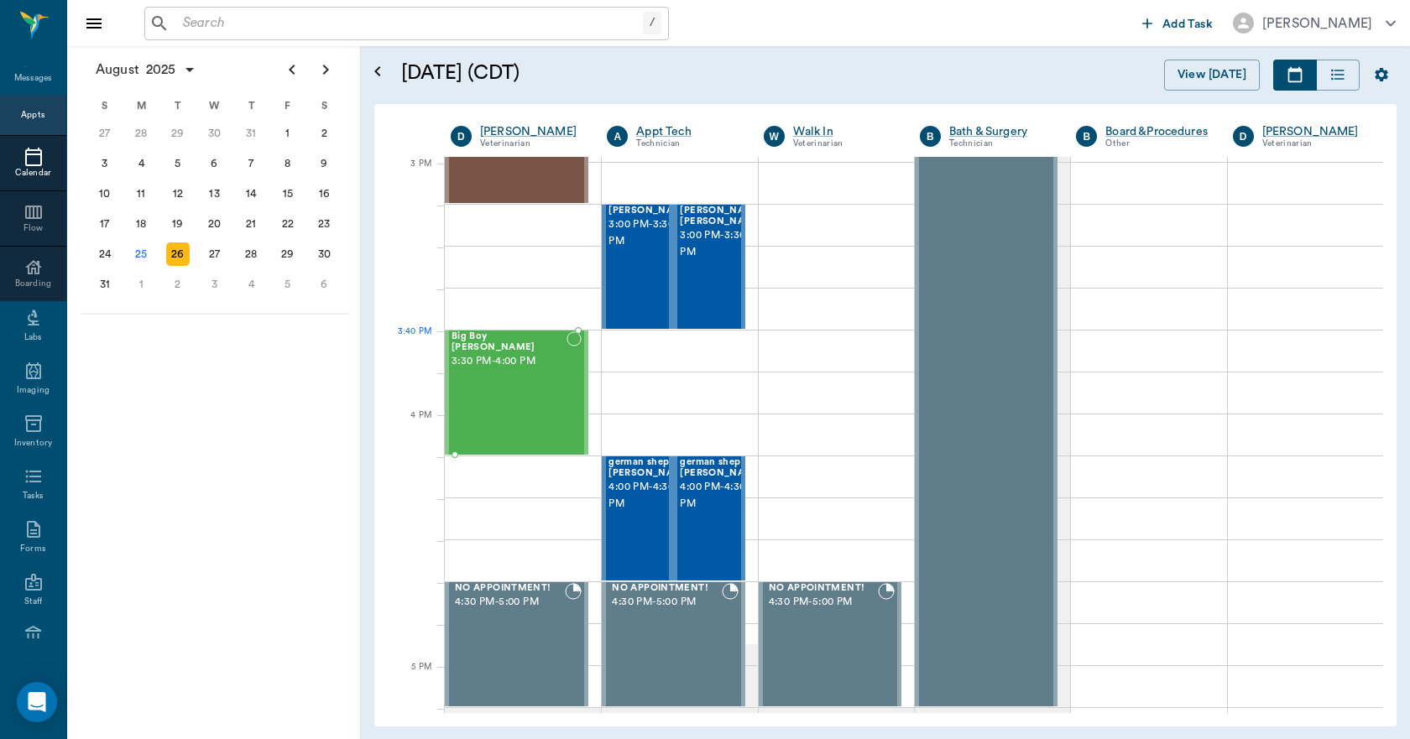
scroll to position [1762, 0]
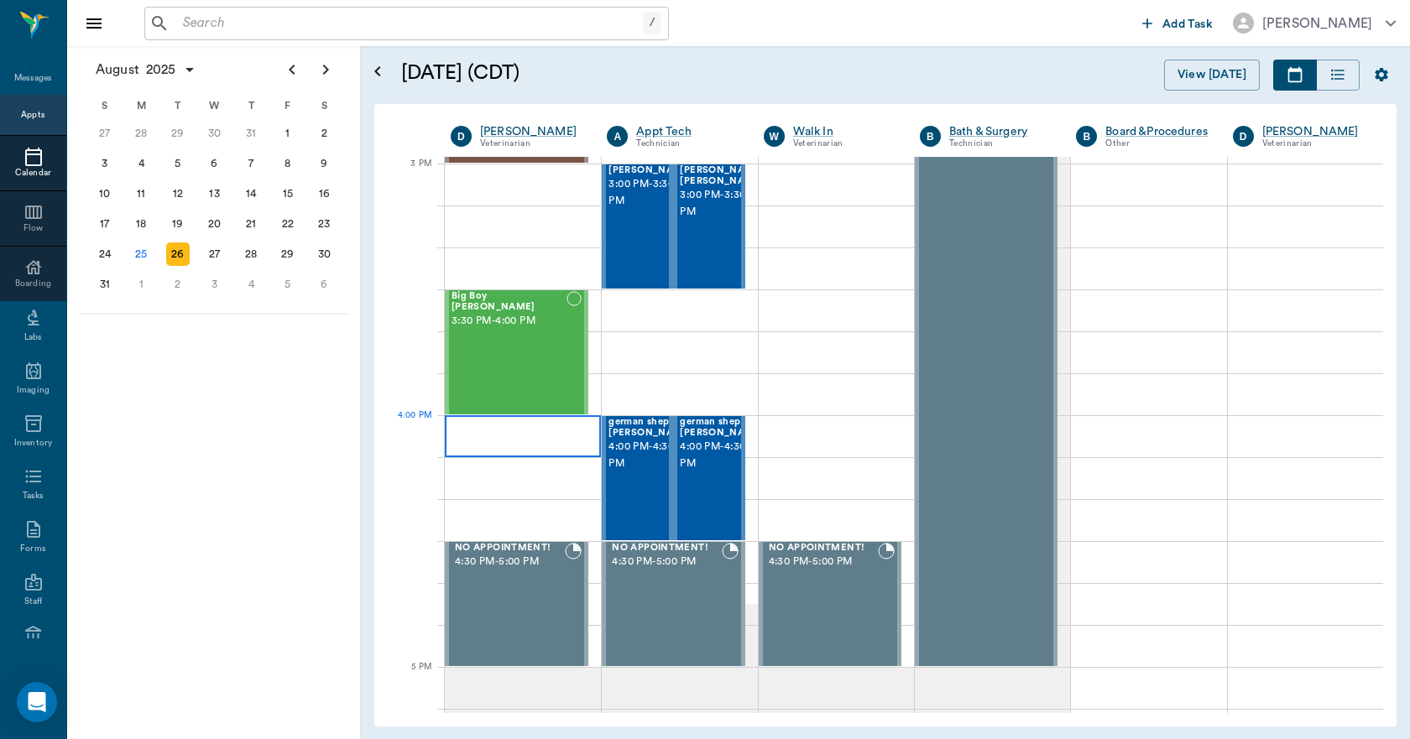
click at [456, 420] on div at bounding box center [523, 436] width 156 height 42
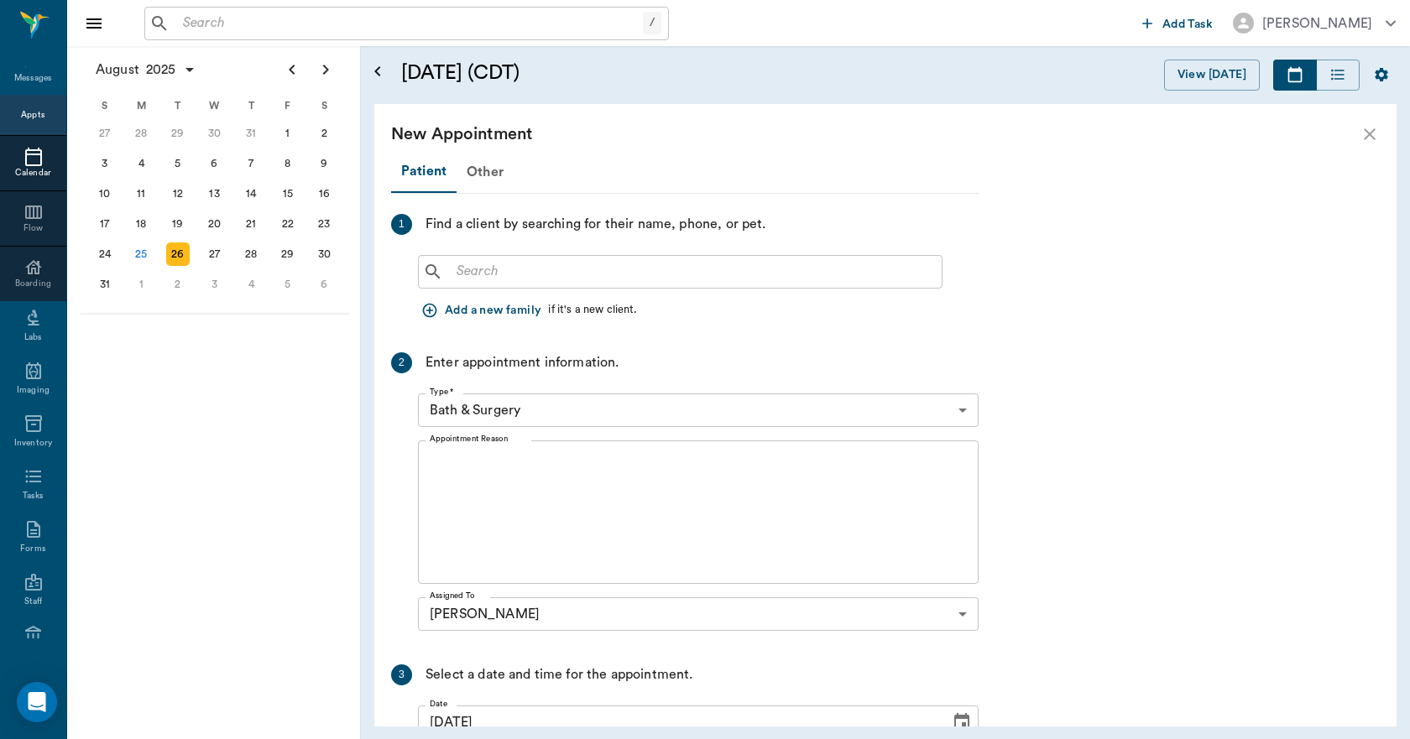
click at [458, 275] on input "text" at bounding box center [692, 271] width 485 height 23
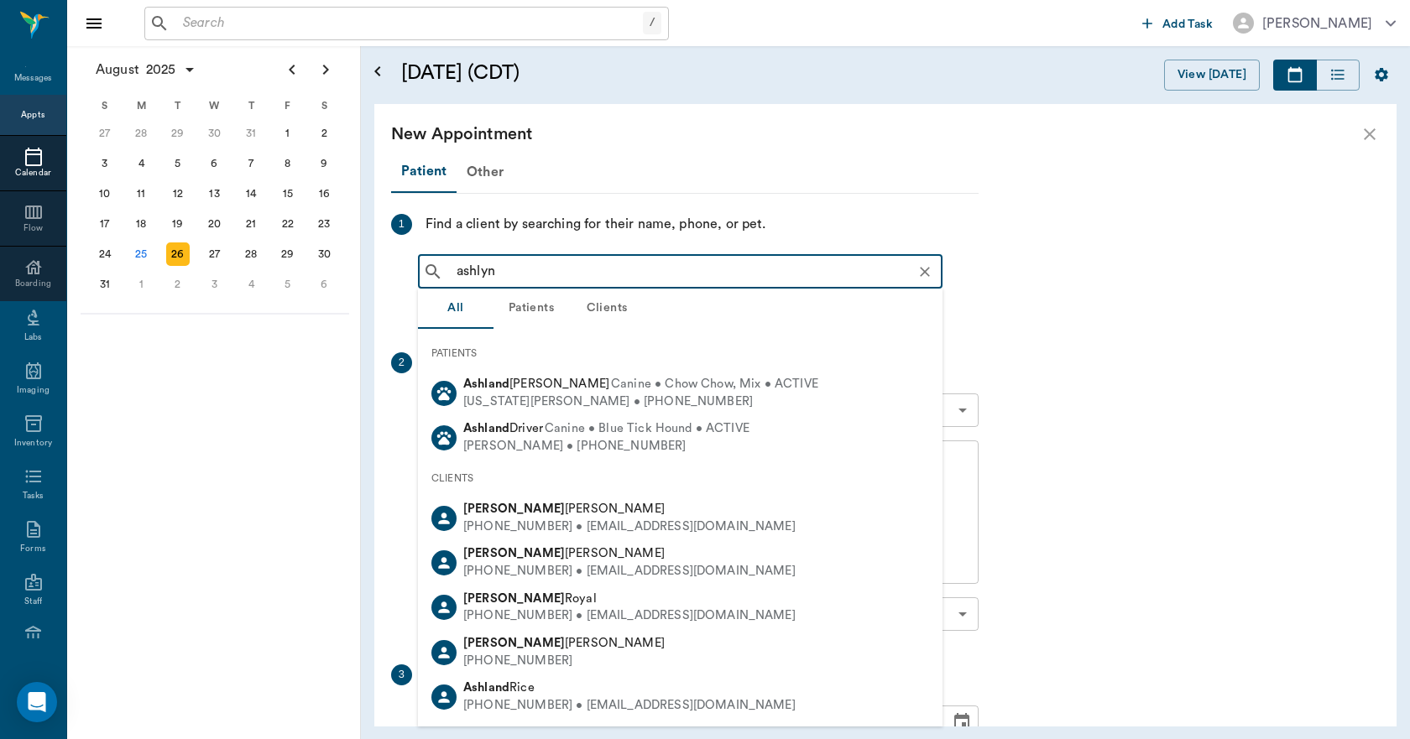
click at [520, 702] on div "[PHONE_NUMBER] • [EMAIL_ADDRESS][DOMAIN_NAME]" at bounding box center [629, 706] width 332 height 18
type input "ashlyn"
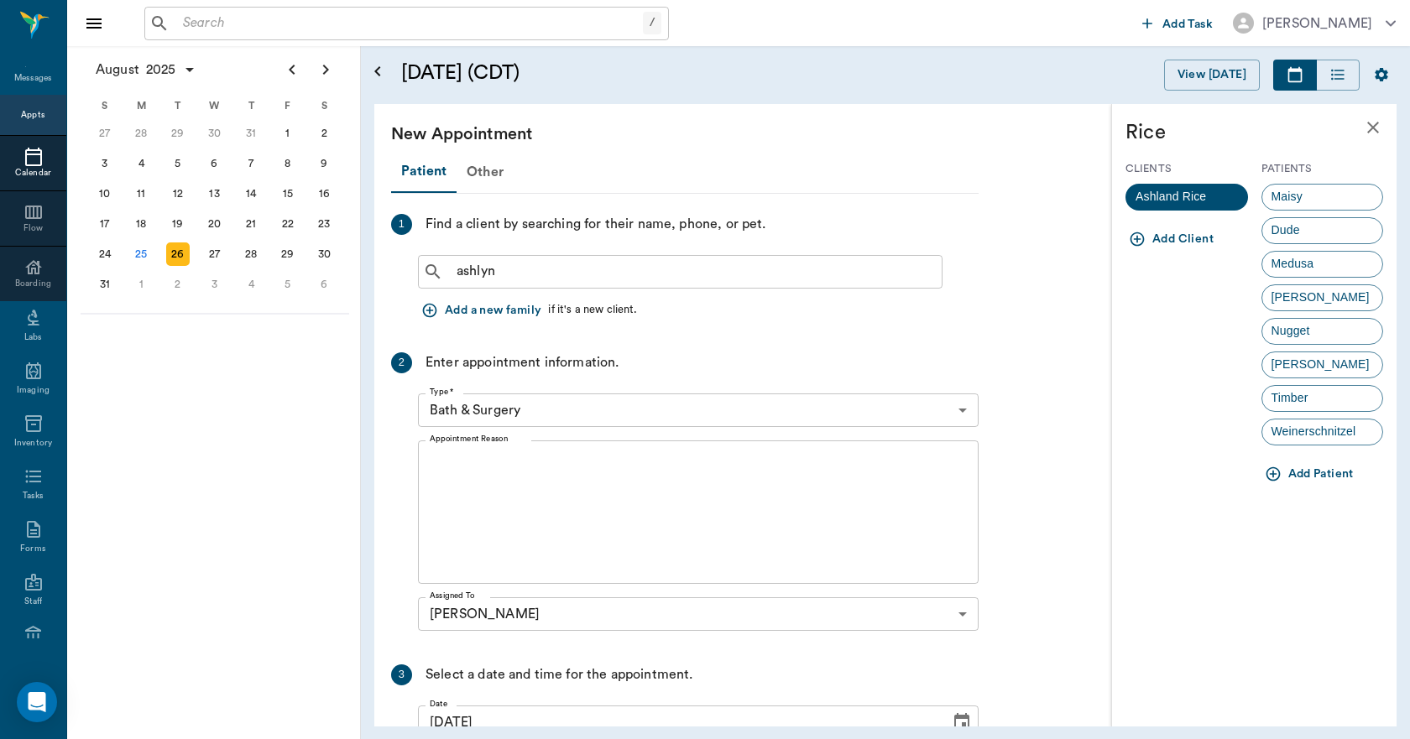
click at [1372, 128] on icon "close" at bounding box center [1373, 128] width 12 height 12
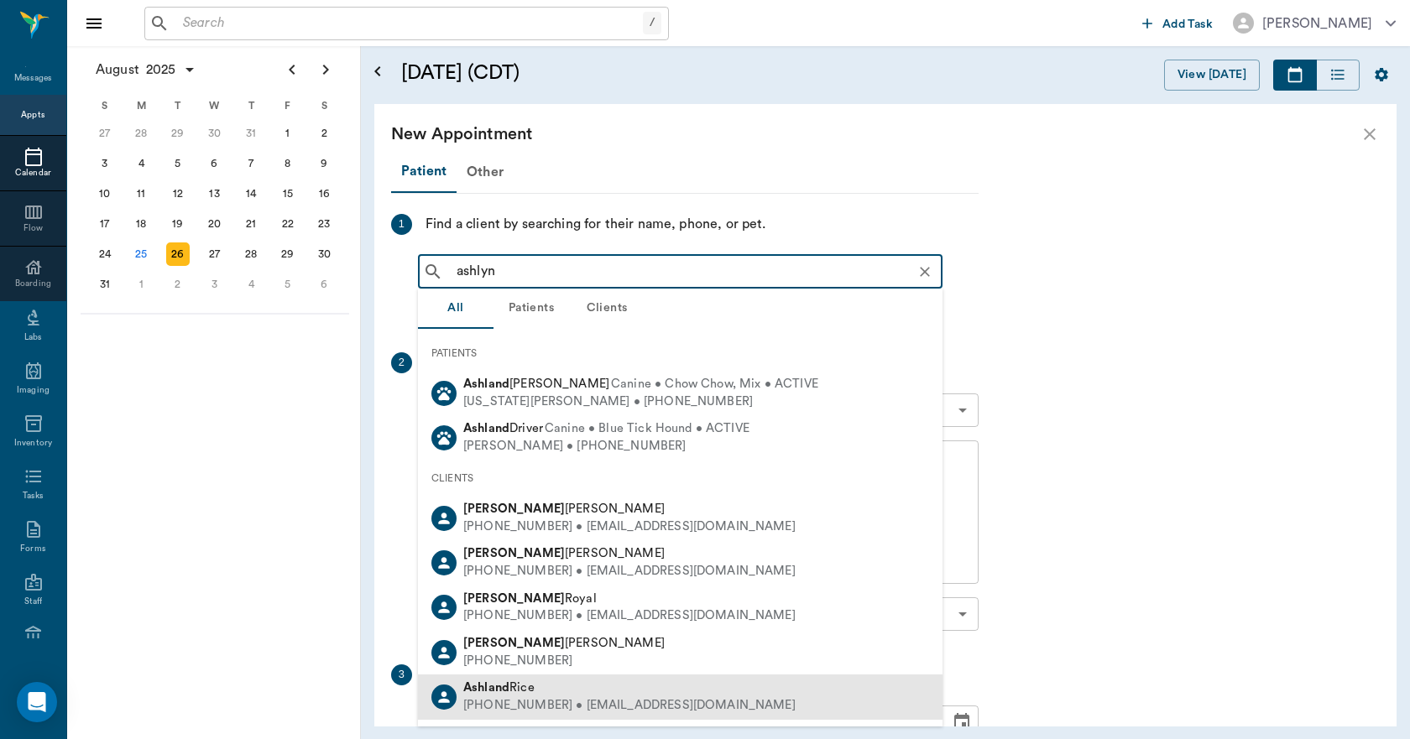
click at [519, 696] on div "Ashland Rice" at bounding box center [629, 689] width 332 height 18
click at [509, 274] on input "ashlyn" at bounding box center [694, 271] width 488 height 23
click at [502, 693] on b "Ashland" at bounding box center [486, 687] width 46 height 13
click at [502, 701] on div "[PHONE_NUMBER] • [EMAIL_ADDRESS][DOMAIN_NAME]" at bounding box center [629, 706] width 332 height 18
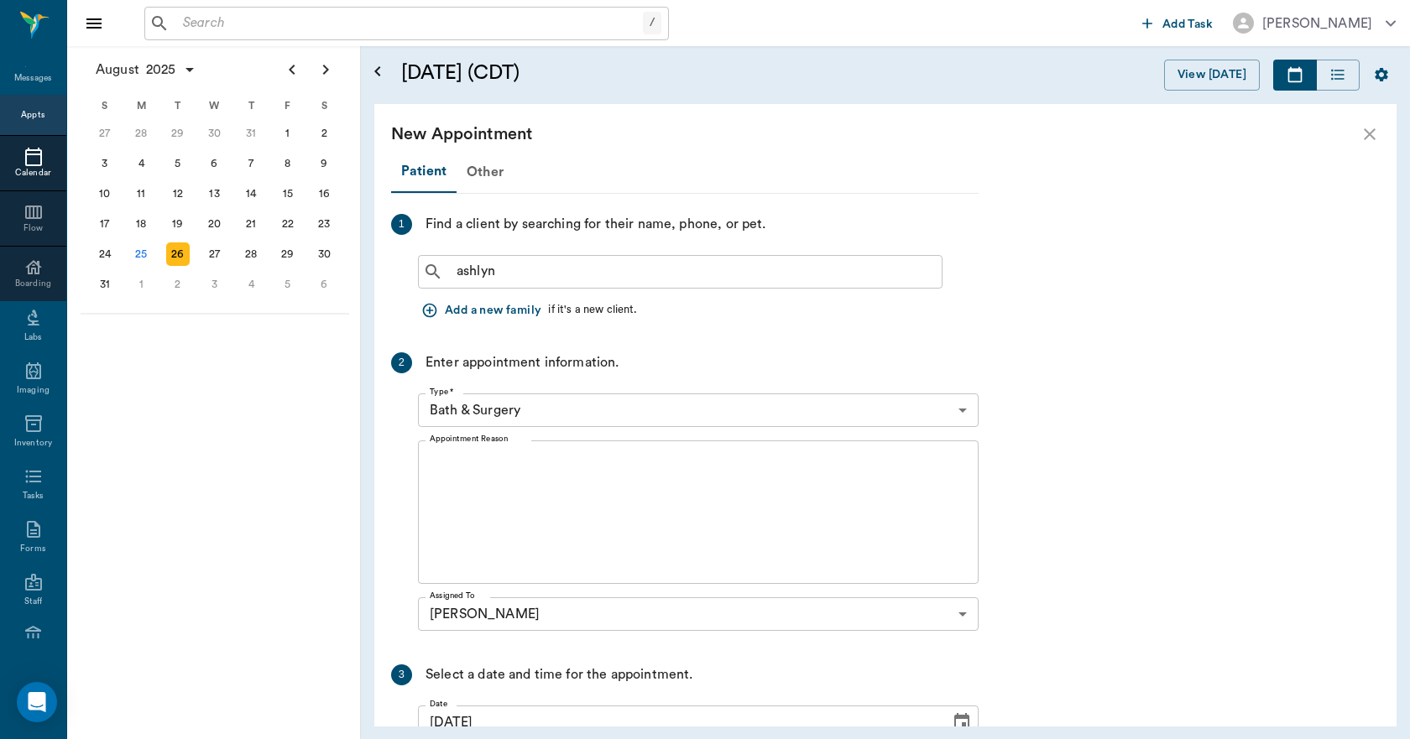
click at [502, 698] on div "3 Select a date and time for the appointment. Date [DATE] Date Start Time 04:00…" at bounding box center [684, 744] width 587 height 159
click at [1365, 133] on icon "close" at bounding box center [1369, 134] width 20 height 20
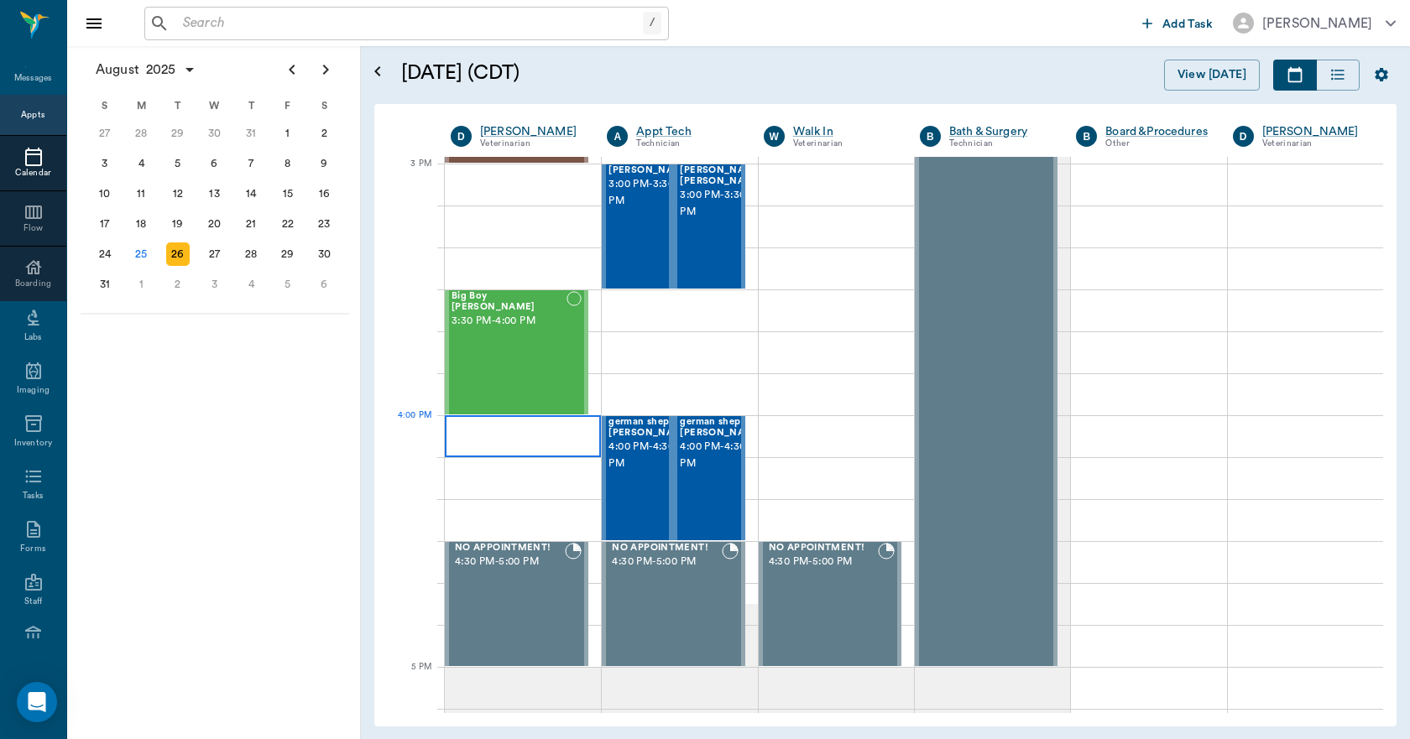
click at [472, 431] on div at bounding box center [523, 436] width 156 height 42
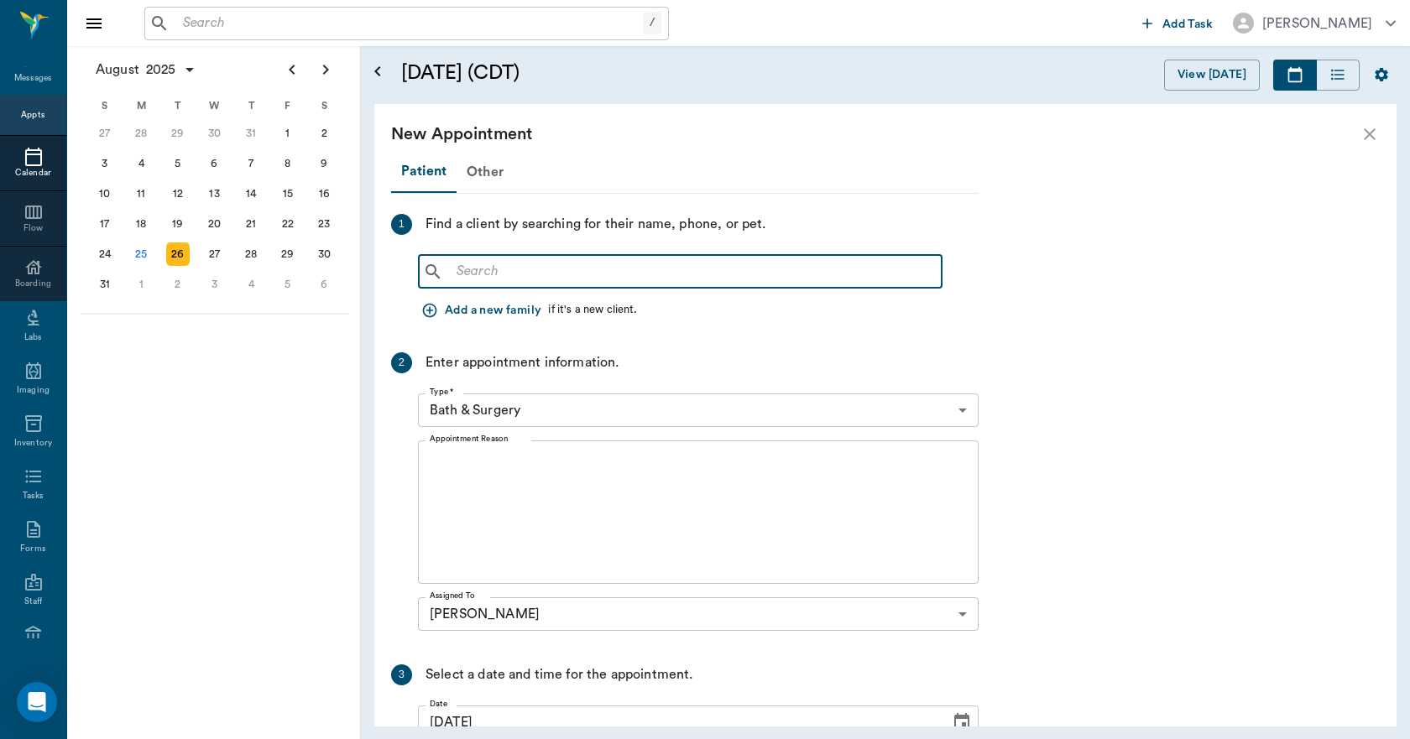
click at [456, 274] on input "text" at bounding box center [692, 271] width 485 height 23
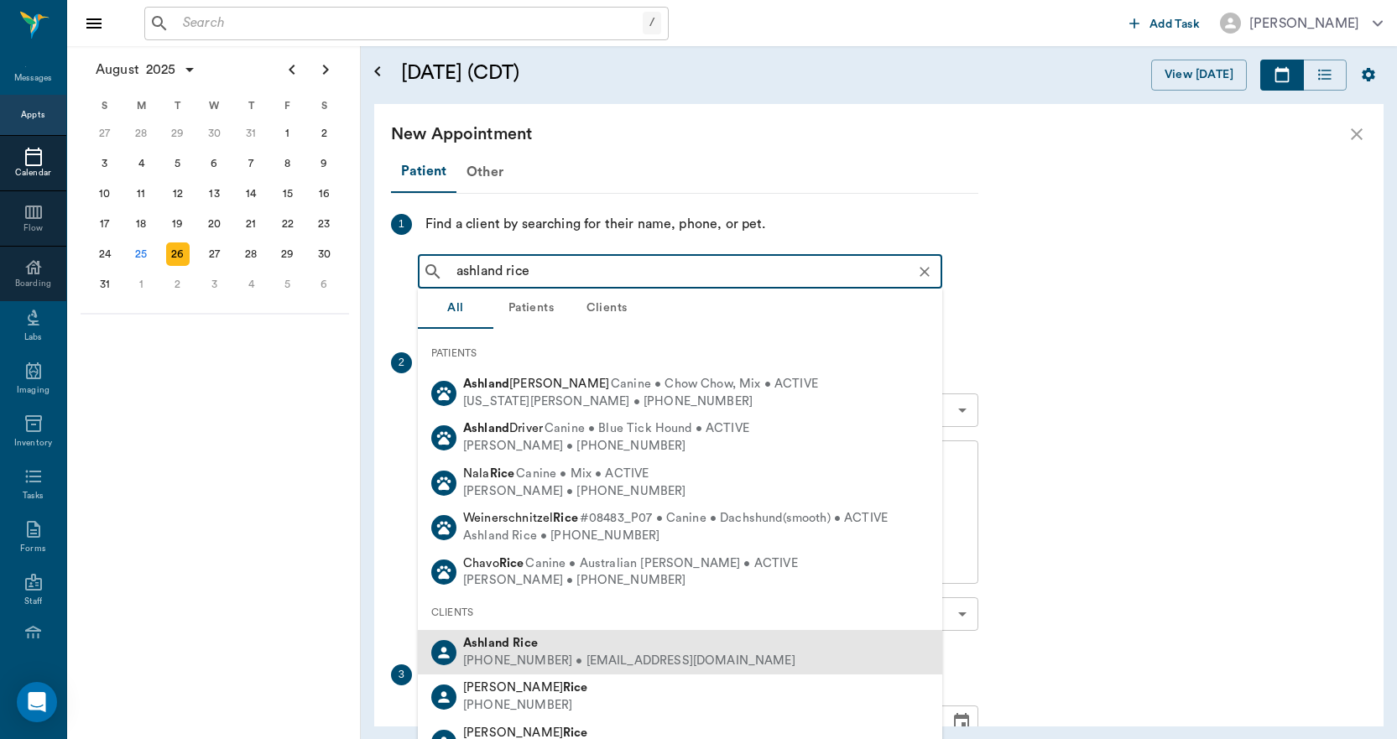
click at [516, 648] on b "Rice" at bounding box center [525, 643] width 25 height 13
type input "ashland rice"
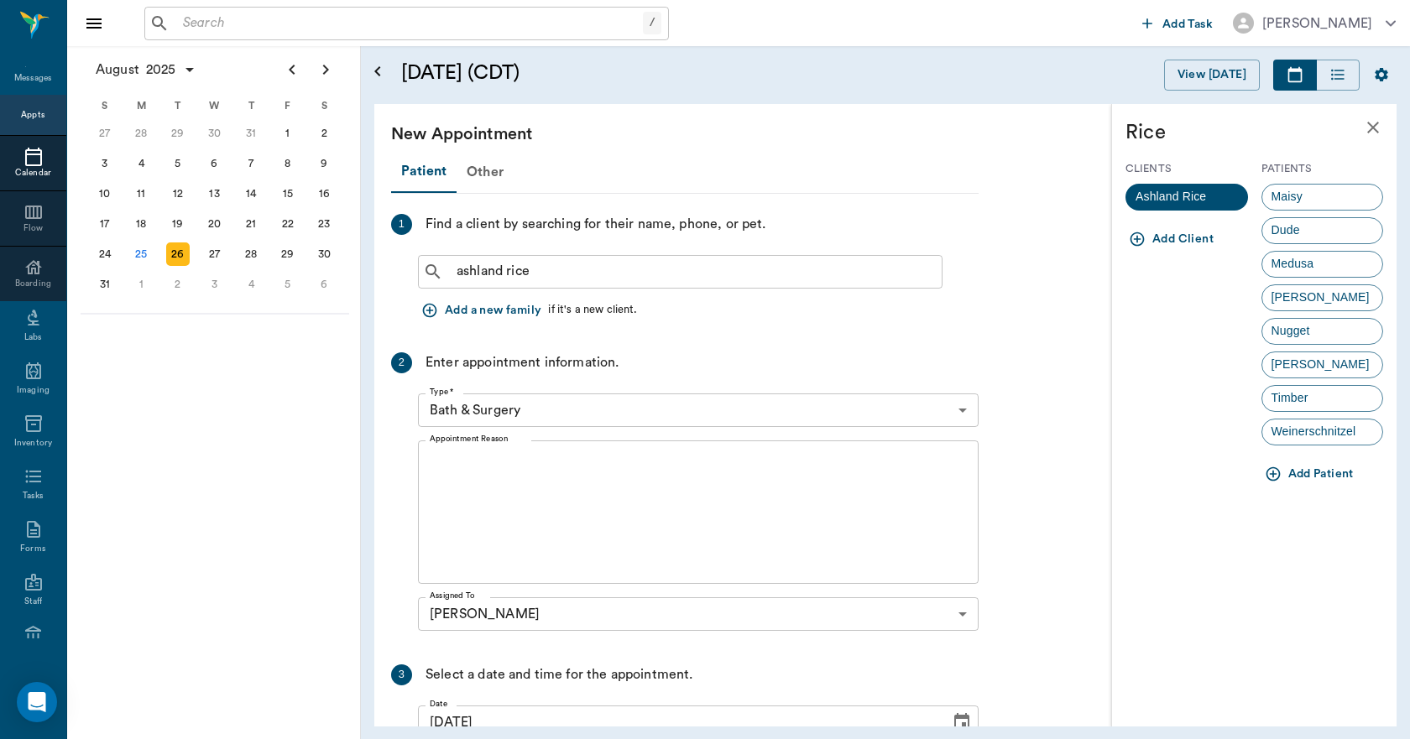
click at [1271, 475] on icon "button" at bounding box center [1272, 474] width 17 height 17
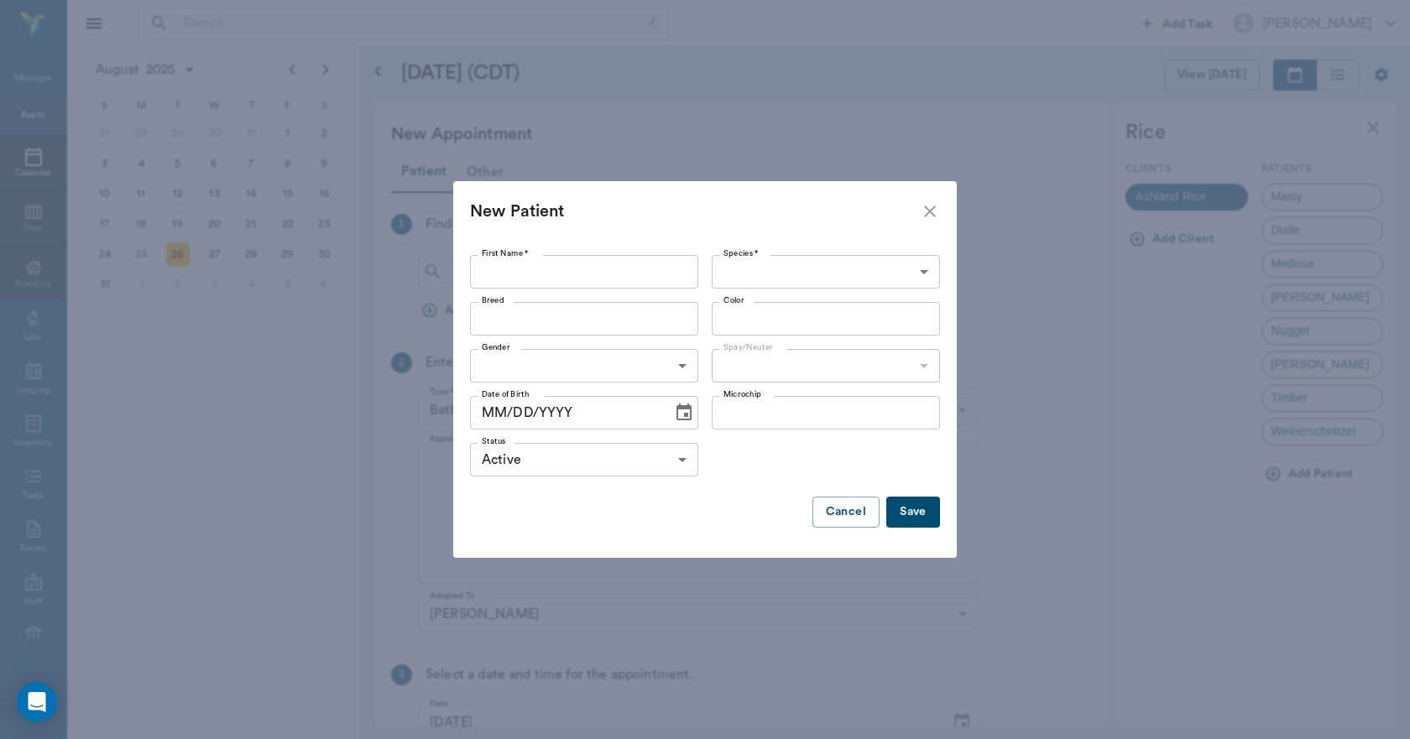
click at [542, 280] on input "First Name *" at bounding box center [584, 272] width 228 height 34
type input "k"
type input "[PERSON_NAME]"
click at [734, 269] on body "/ ​ Add Task [PERSON_NAME] Nectar Messages Appts Calendar Flow Boarding Labs Im…" at bounding box center [705, 369] width 1410 height 739
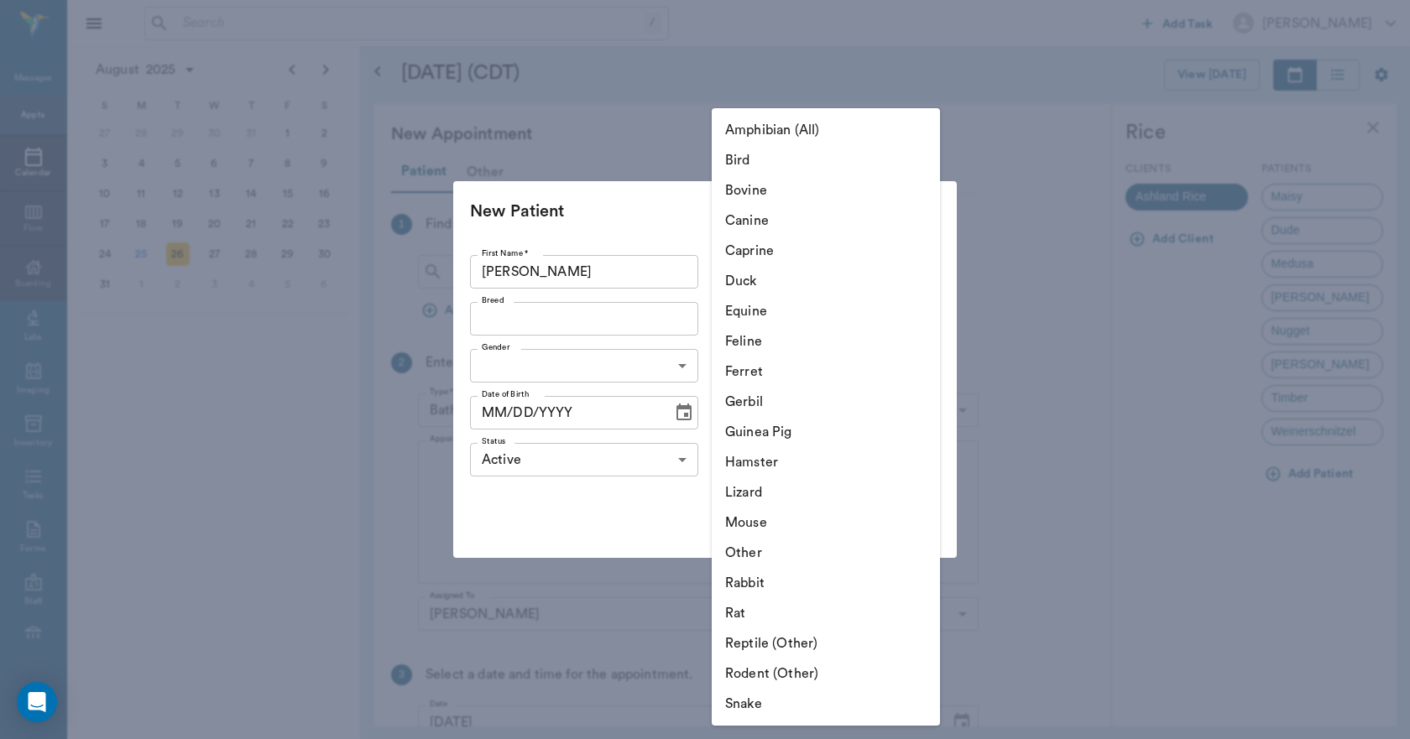
click at [756, 314] on li "Equine" at bounding box center [826, 311] width 228 height 30
type input "Equine"
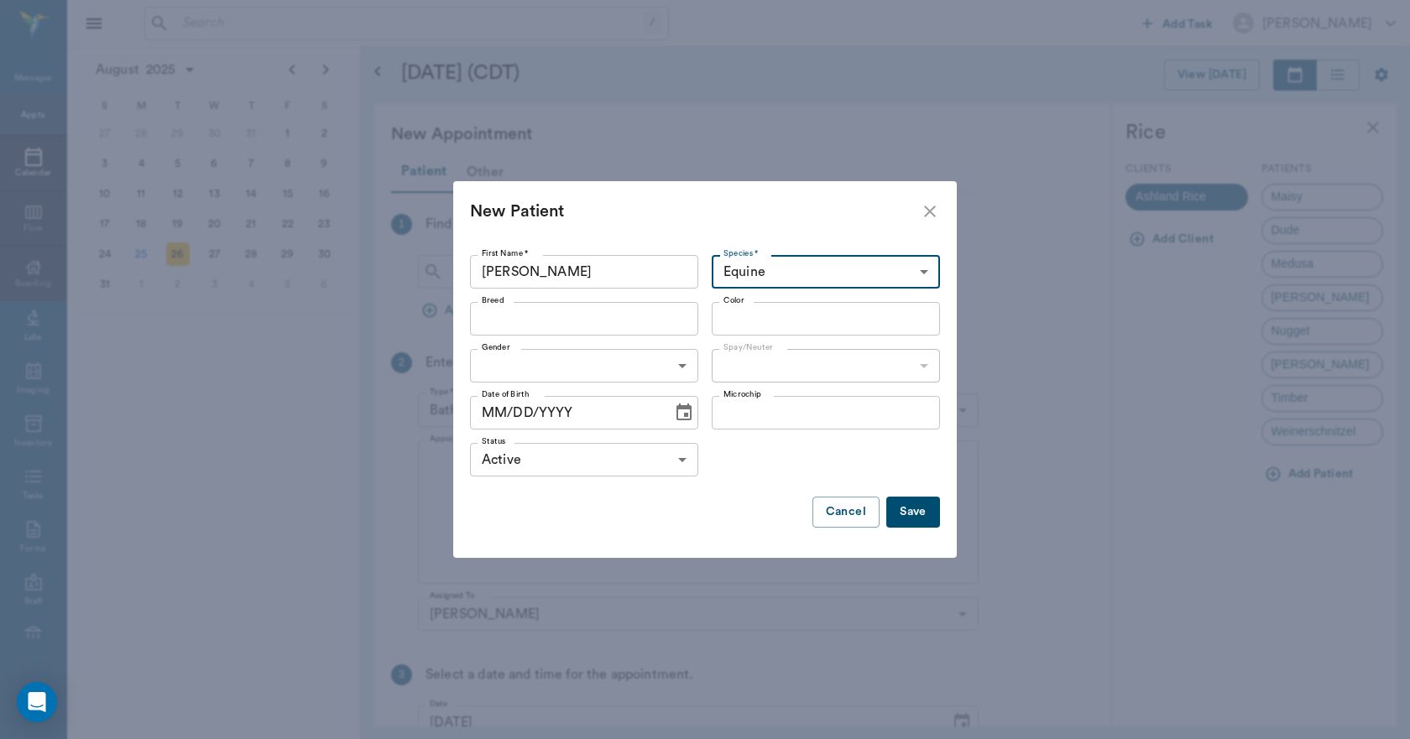
click at [527, 326] on input "Breed" at bounding box center [570, 318] width 190 height 23
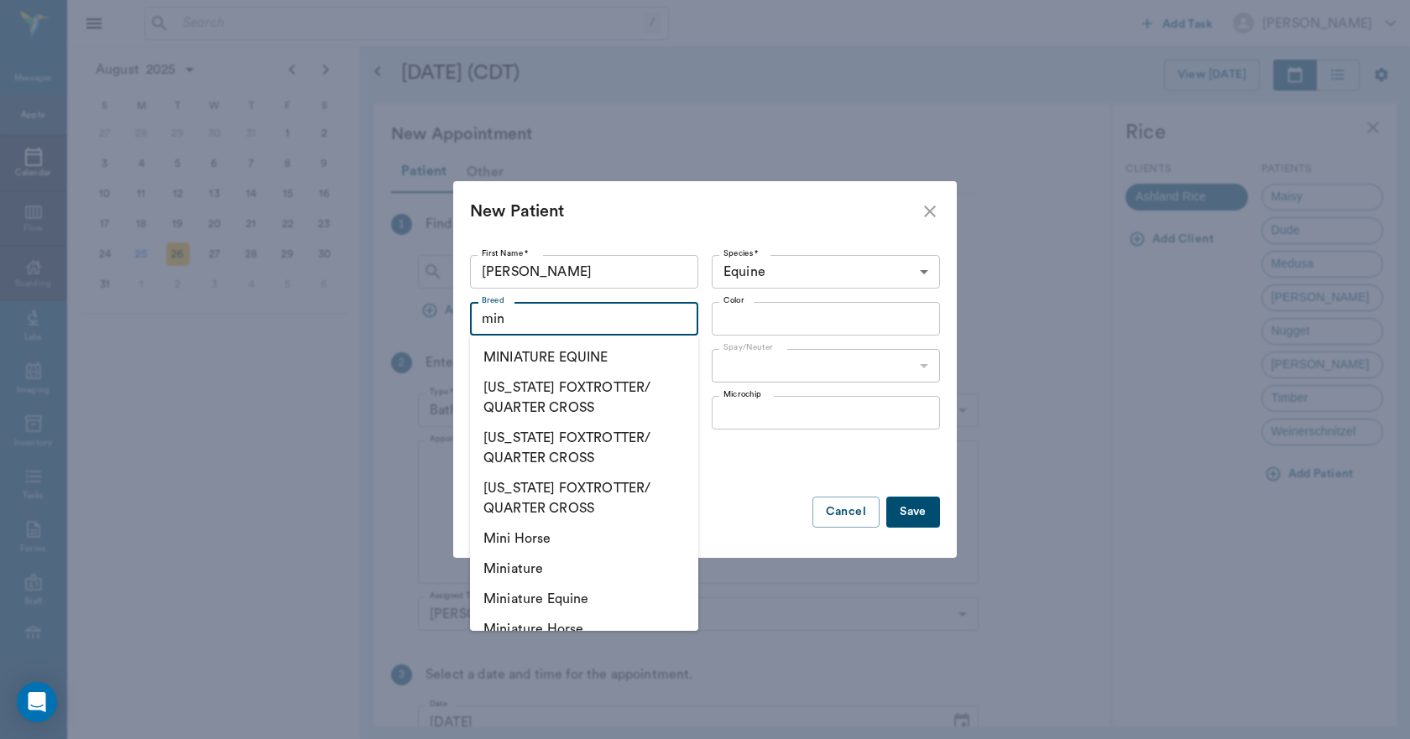
click at [554, 362] on li "MINIATURE EQUINE" at bounding box center [584, 357] width 228 height 30
type input "MINIATURE EQUINE"
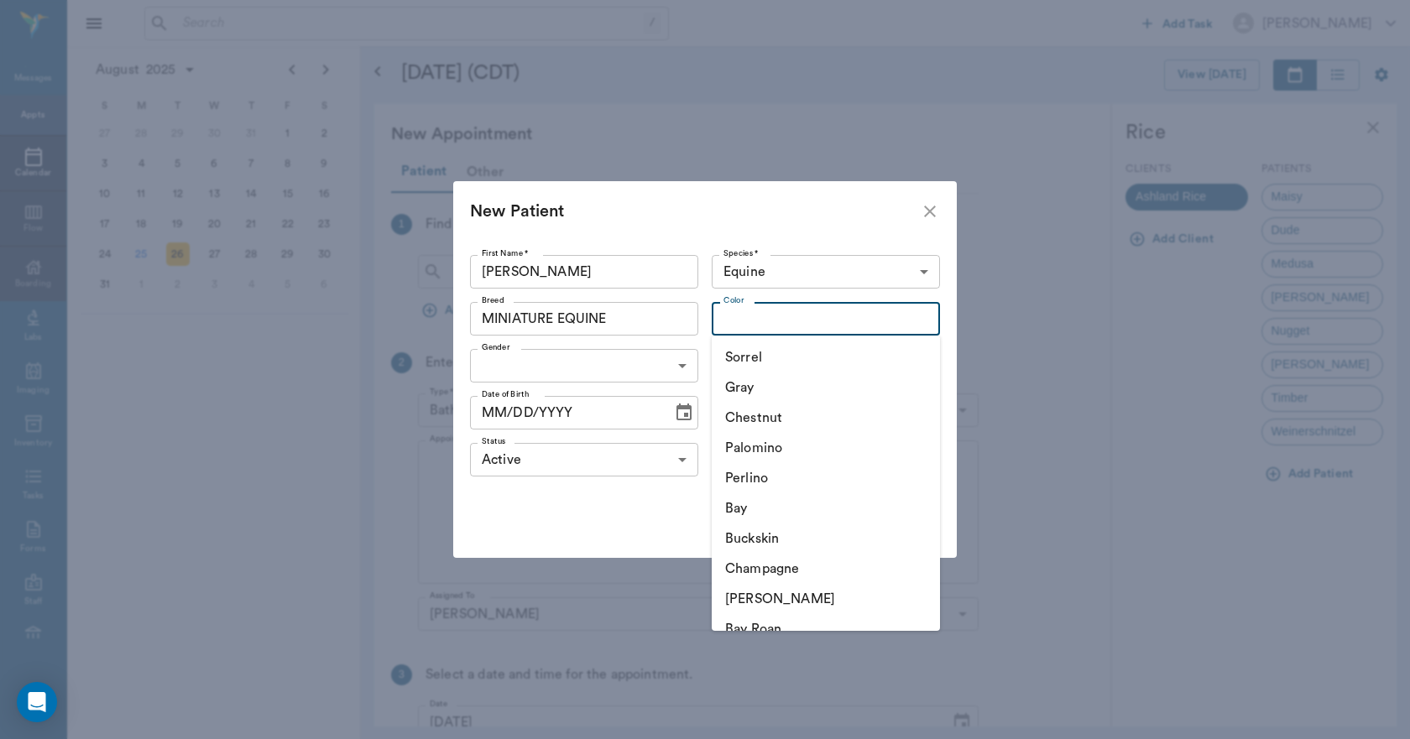
click at [744, 326] on input "Color" at bounding box center [812, 318] width 190 height 23
click at [767, 455] on li "Palomino" at bounding box center [826, 448] width 228 height 30
type input "Palomino"
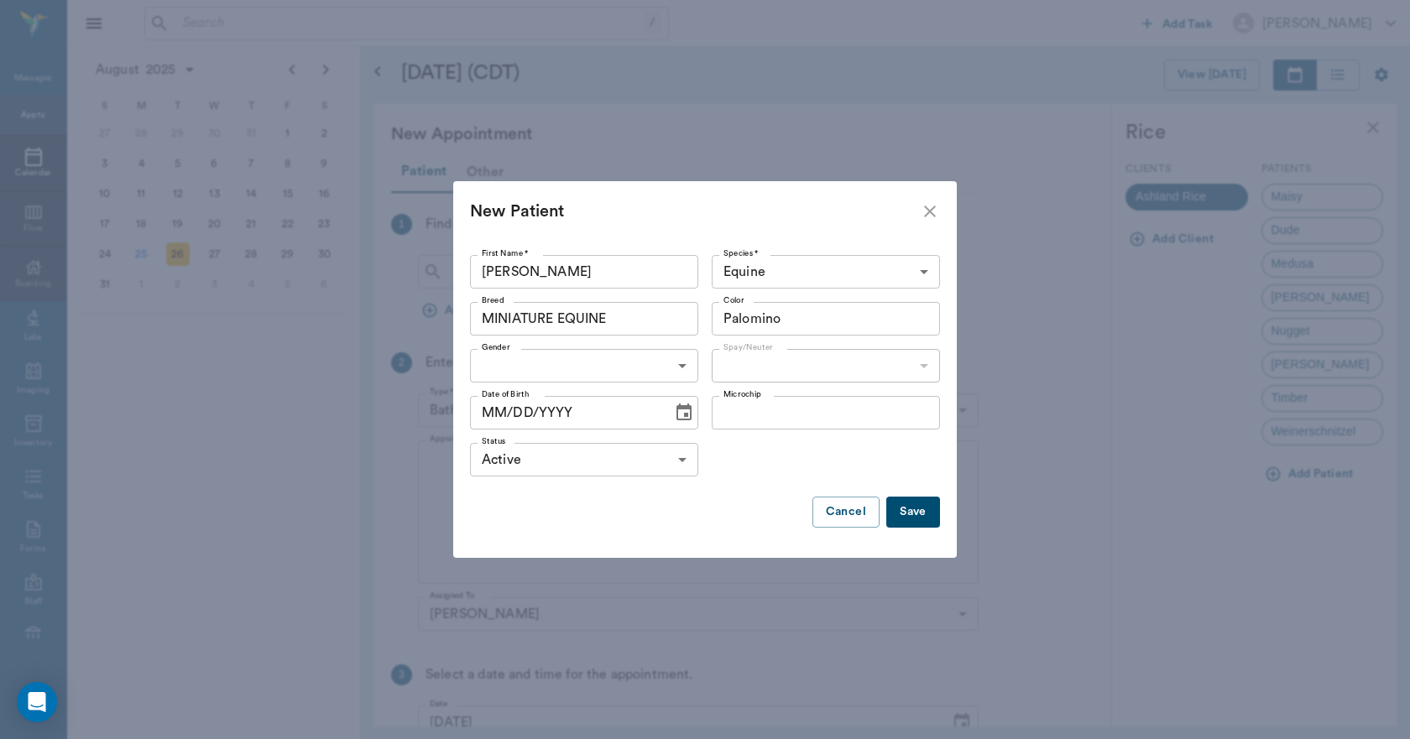
click at [620, 318] on input "MINIATURE EQUINE" at bounding box center [559, 318] width 169 height 23
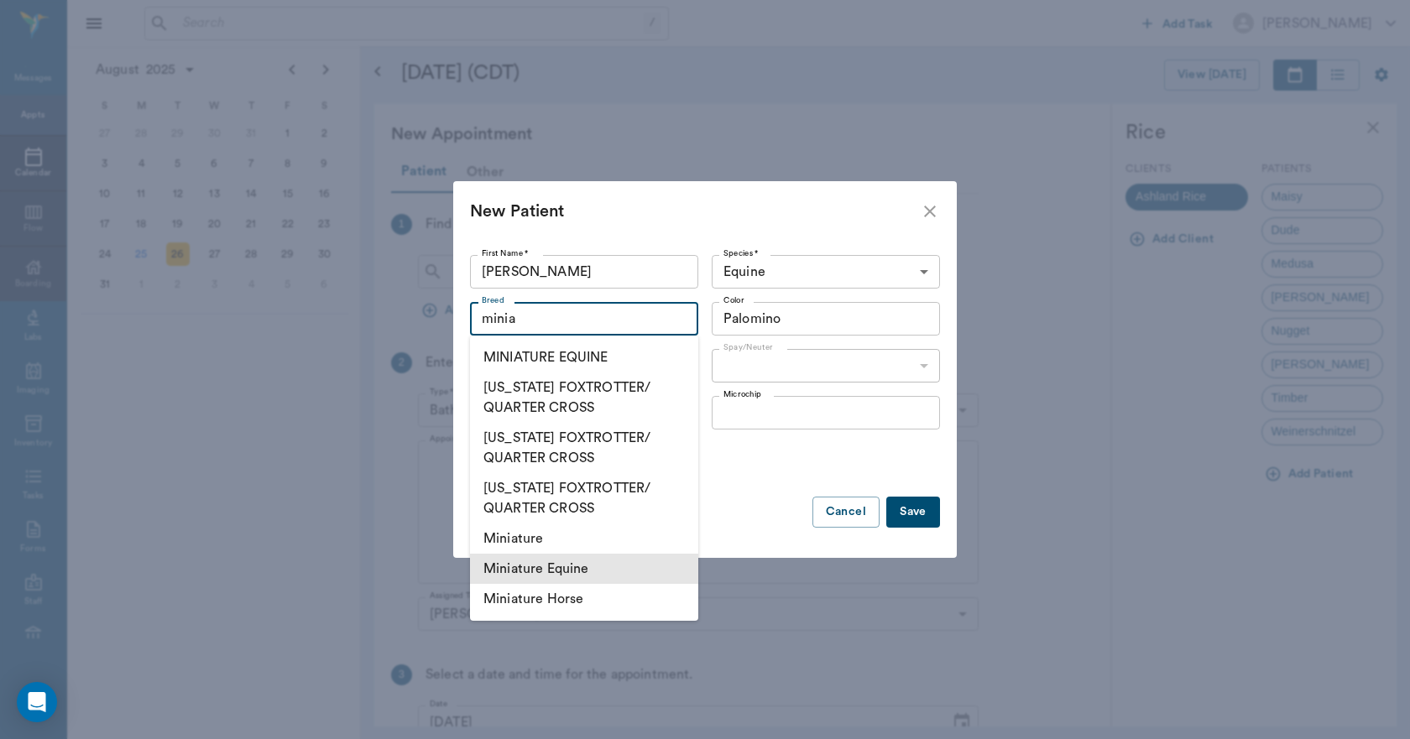
click at [557, 571] on li "Miniature Equine" at bounding box center [584, 569] width 228 height 30
type input "Miniature Equine"
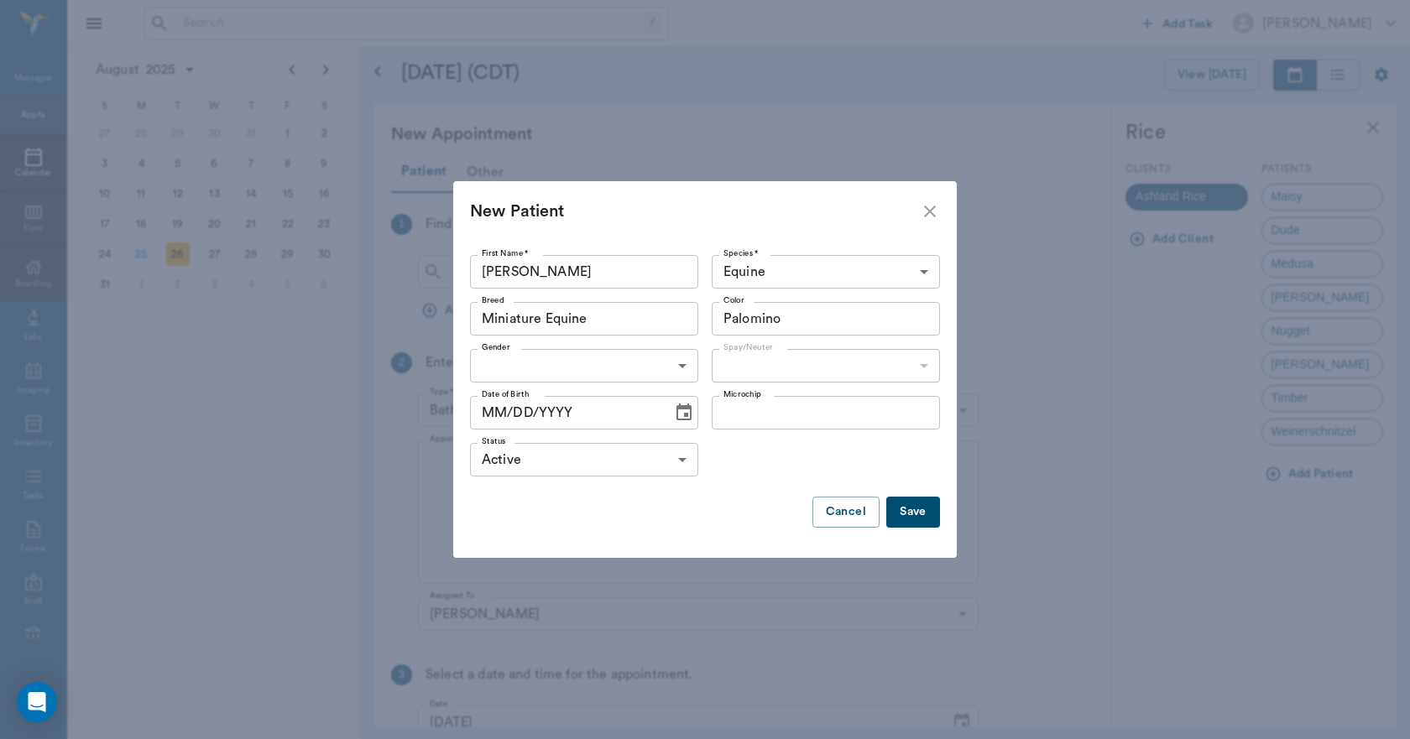
click at [576, 379] on body "/ ​ Add Task [PERSON_NAME] Nectar Messages Appts Calendar Flow Boarding Labs Im…" at bounding box center [705, 369] width 1410 height 739
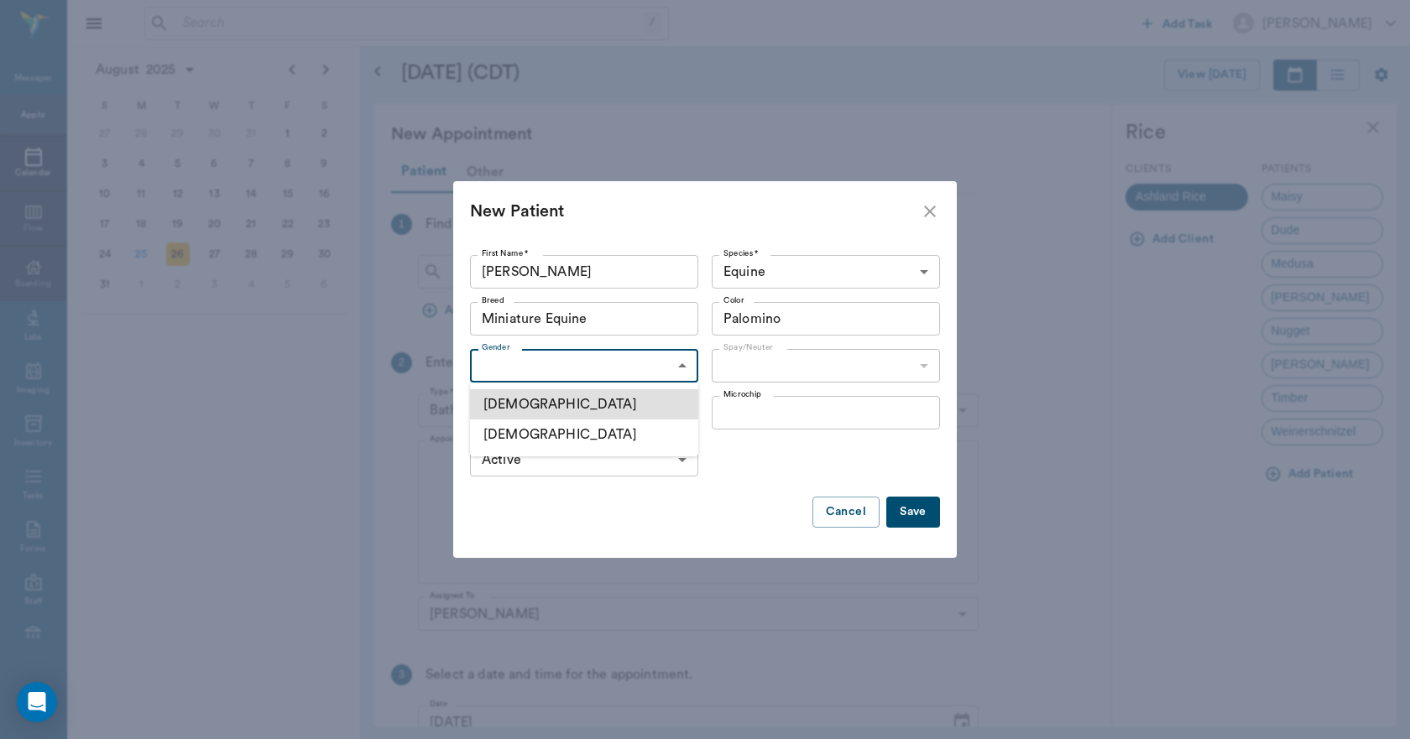
drag, startPoint x: 540, startPoint y: 409, endPoint x: 598, endPoint y: 409, distance: 58.7
click at [550, 409] on li "[DEMOGRAPHIC_DATA]" at bounding box center [584, 404] width 228 height 30
type input "[DEMOGRAPHIC_DATA]"
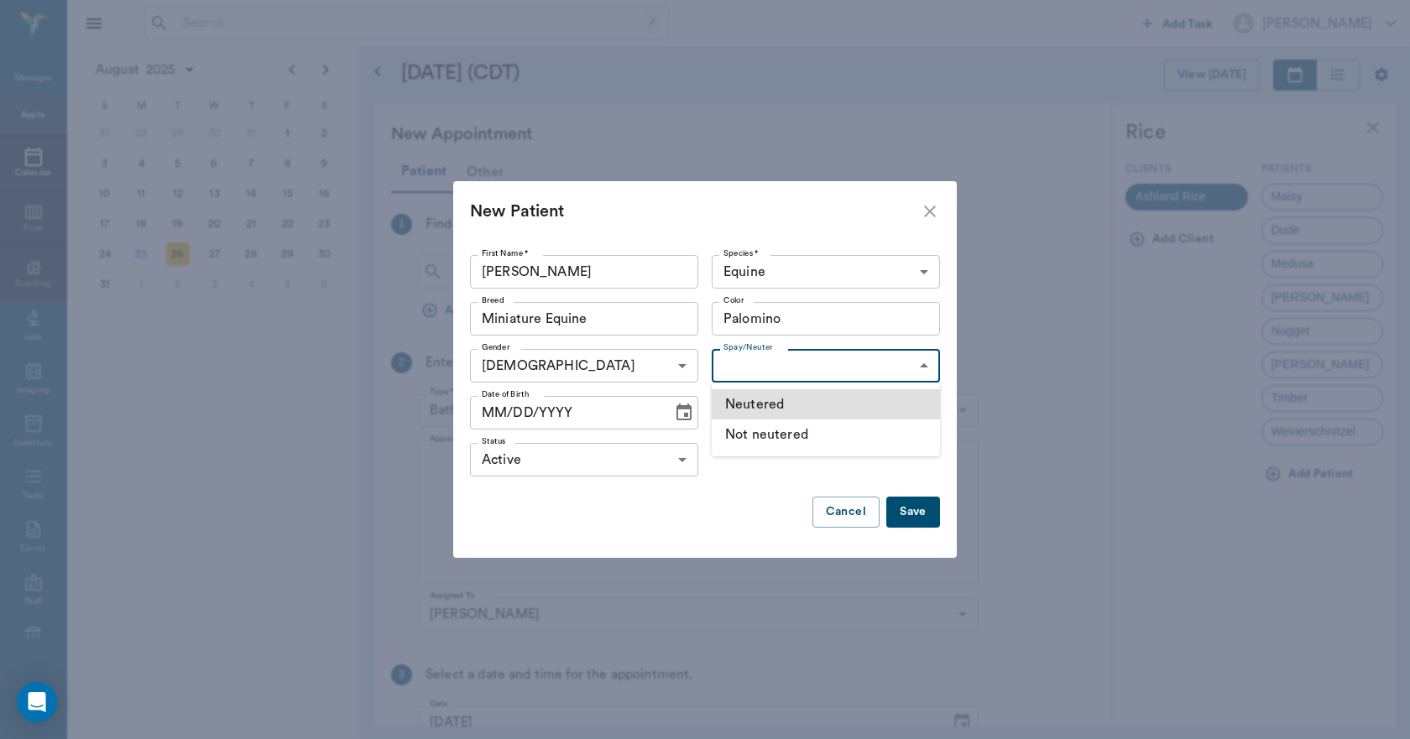
click at [762, 365] on body "/ ​ Add Task [PERSON_NAME] Nectar Messages Appts Calendar Flow Boarding Labs Im…" at bounding box center [705, 369] width 1410 height 739
click at [772, 404] on li "Neutered" at bounding box center [826, 404] width 228 height 30
click at [795, 373] on body "/ ​ Add Task [PERSON_NAME] Nectar Messages Appts Calendar Flow Boarding Labs Im…" at bounding box center [705, 369] width 1410 height 739
click at [789, 436] on li "Not neutered" at bounding box center [826, 435] width 228 height 30
type input "false"
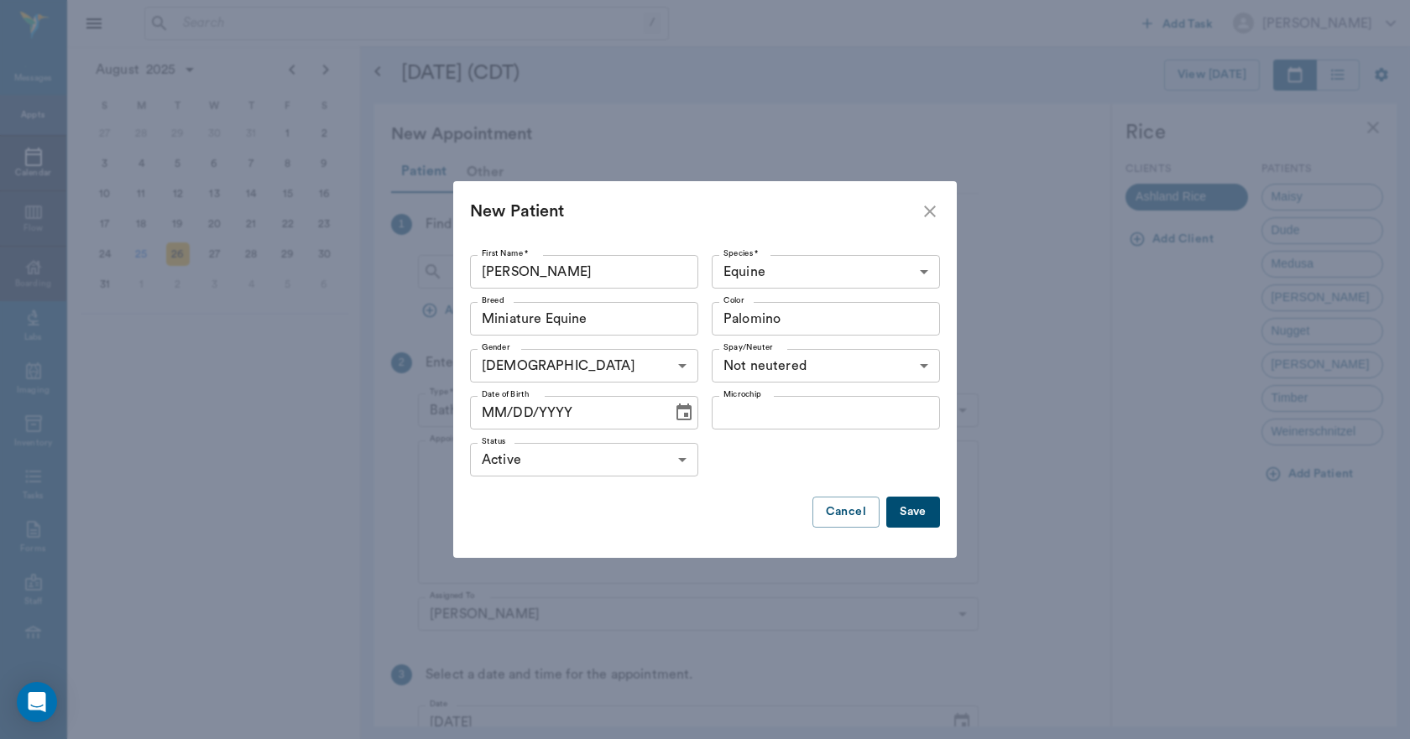
click at [679, 420] on icon "Choose date" at bounding box center [683, 412] width 15 height 17
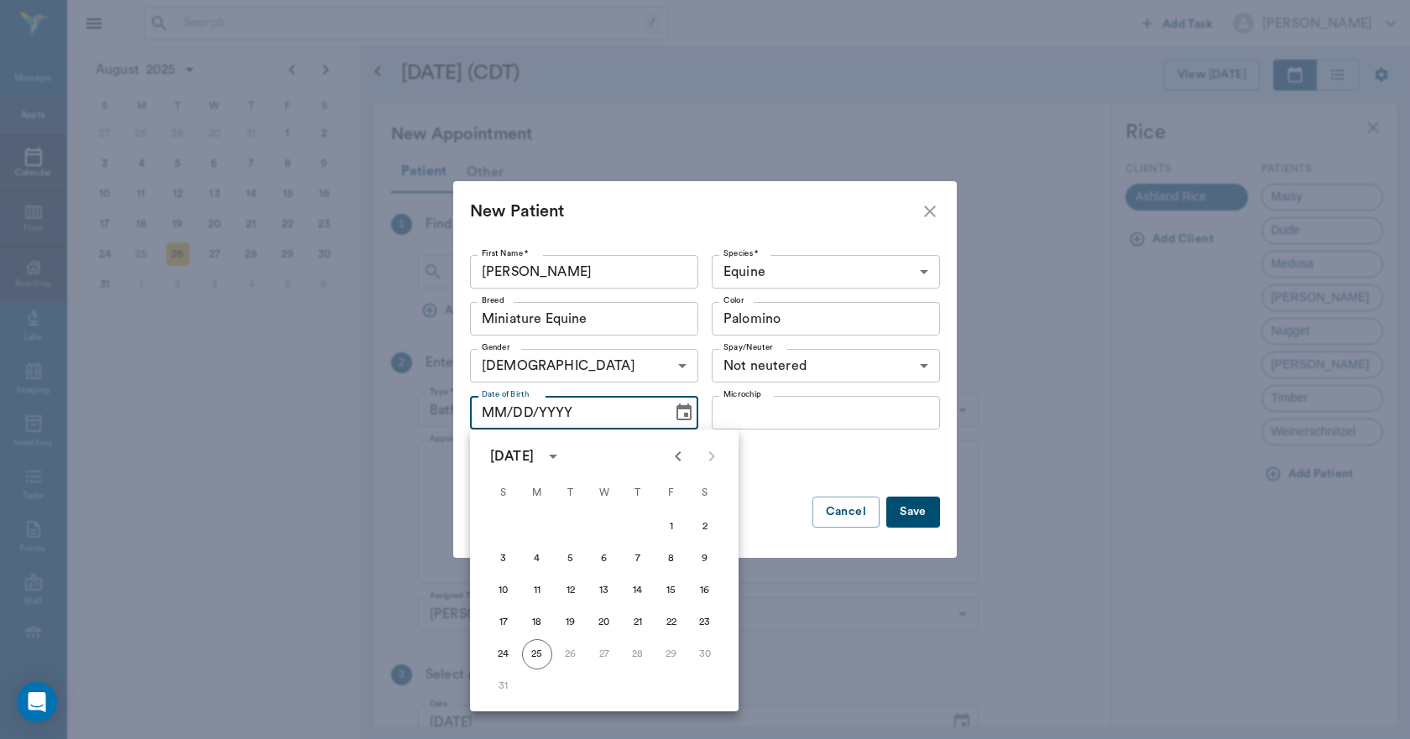
click at [671, 459] on icon "Previous month" at bounding box center [678, 456] width 20 height 20
click at [672, 459] on icon "Previous month" at bounding box center [678, 456] width 20 height 20
click at [674, 459] on icon "Previous month" at bounding box center [678, 456] width 20 height 20
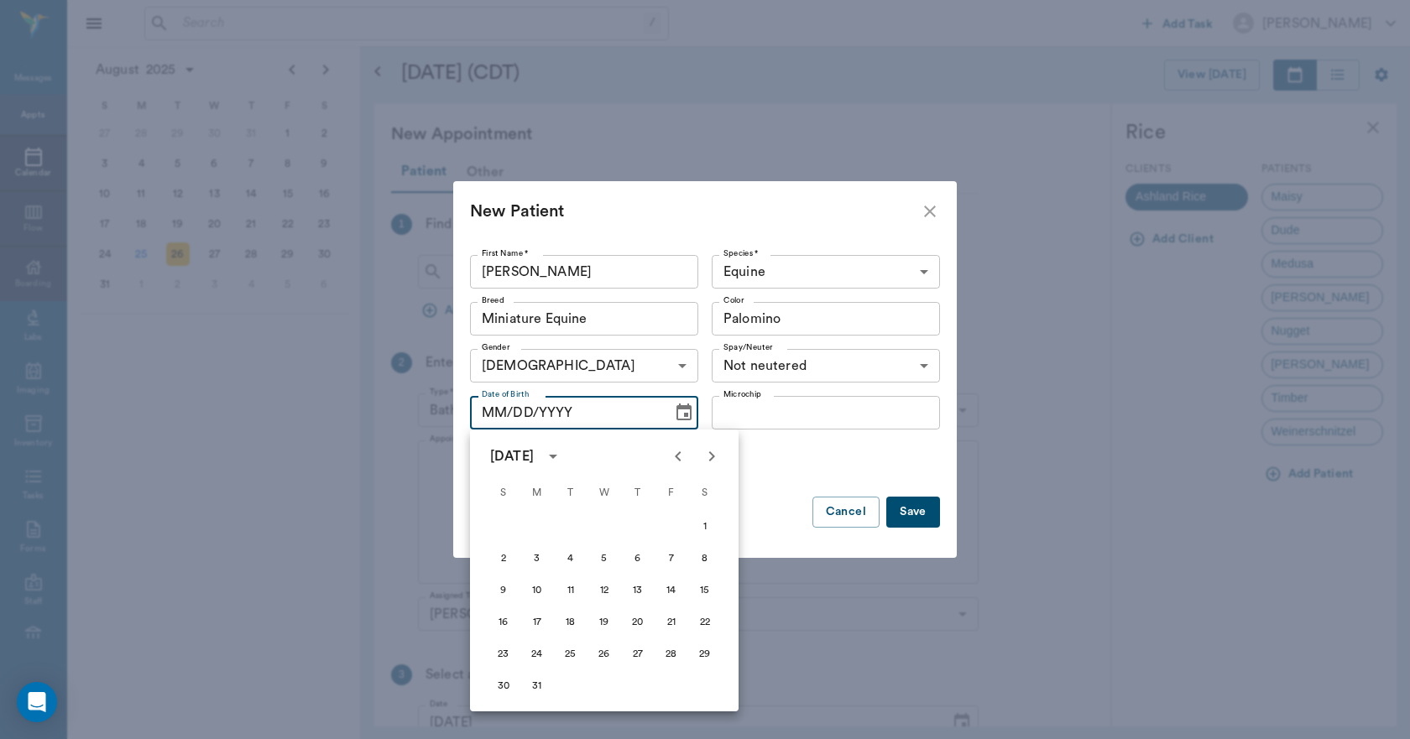
click at [675, 459] on icon "Previous month" at bounding box center [678, 456] width 20 height 20
click at [702, 527] on button "1" at bounding box center [705, 527] width 30 height 30
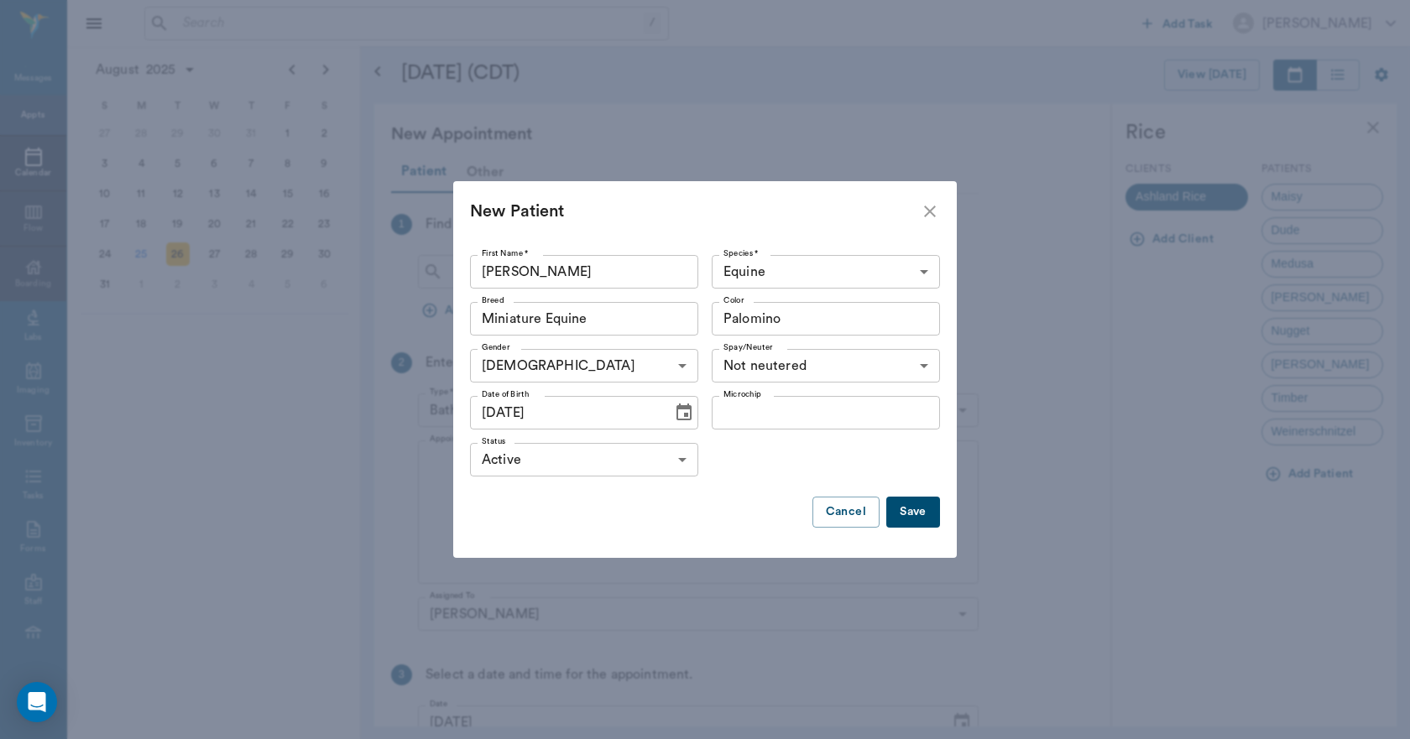
type input "[DATE]"
click at [909, 512] on button "Save" at bounding box center [913, 512] width 54 height 31
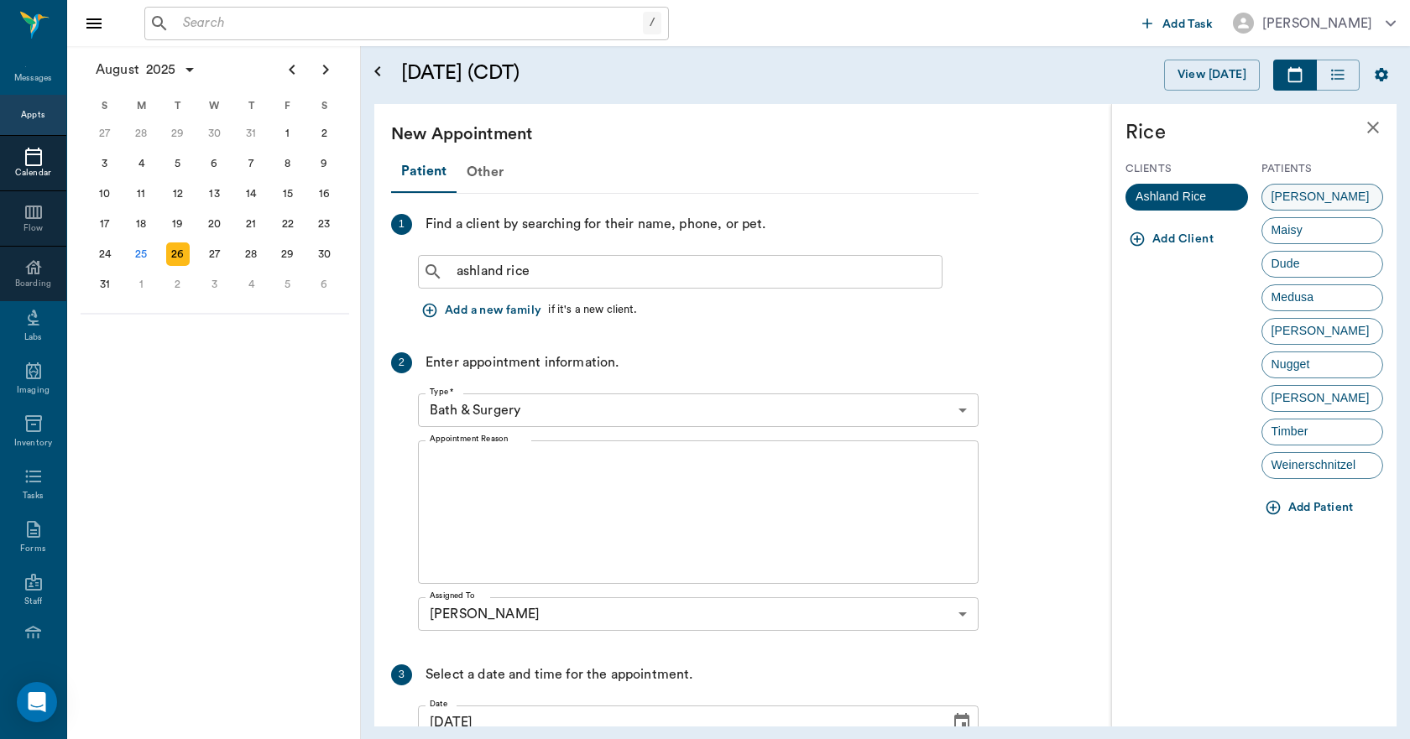
click at [1306, 203] on div "[PERSON_NAME]" at bounding box center [1322, 197] width 123 height 27
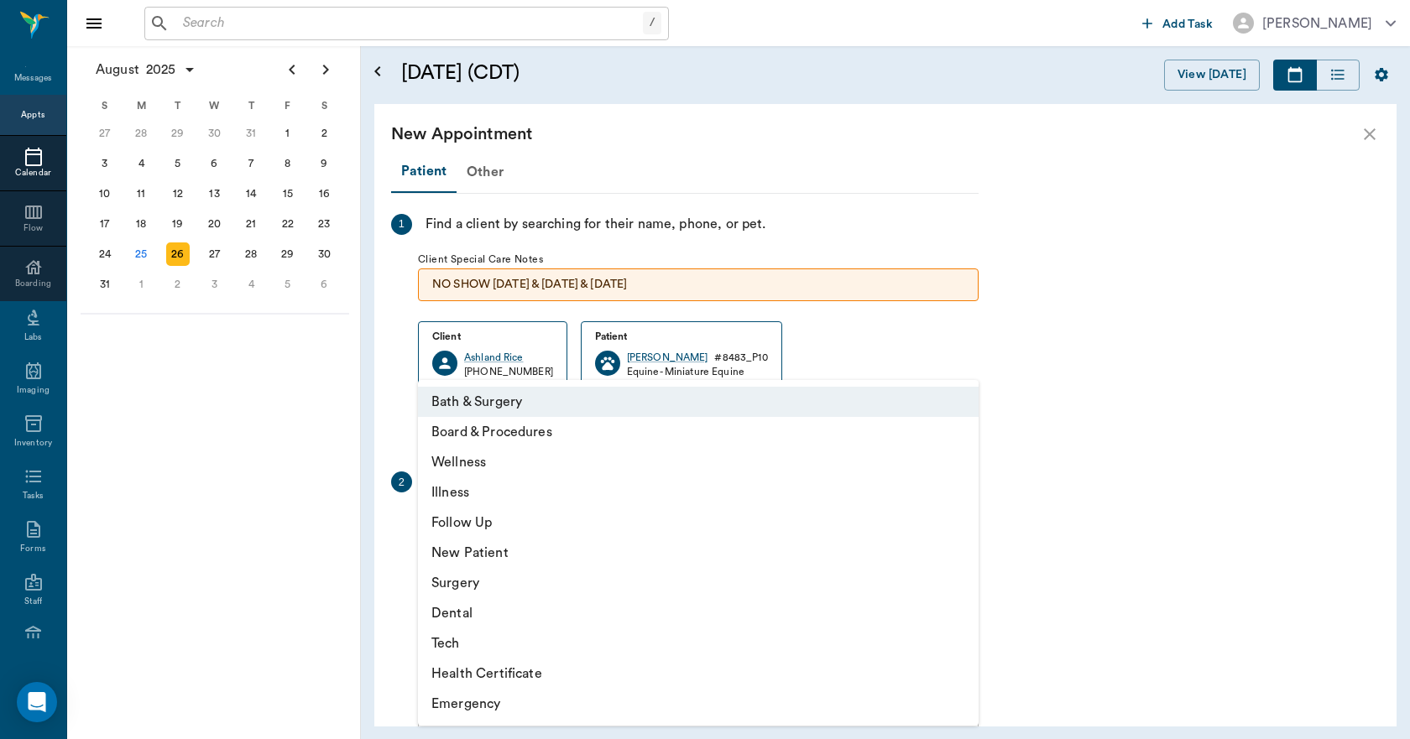
click at [503, 536] on body "/ ​ Add Task [PERSON_NAME] Nectar Messages Appts Calendar Flow Boarding Labs Im…" at bounding box center [705, 369] width 1410 height 739
click at [457, 461] on li "Wellness" at bounding box center [698, 462] width 561 height 30
type input "65d2be4f46e3a538d89b8c14"
type input "04:30 PM"
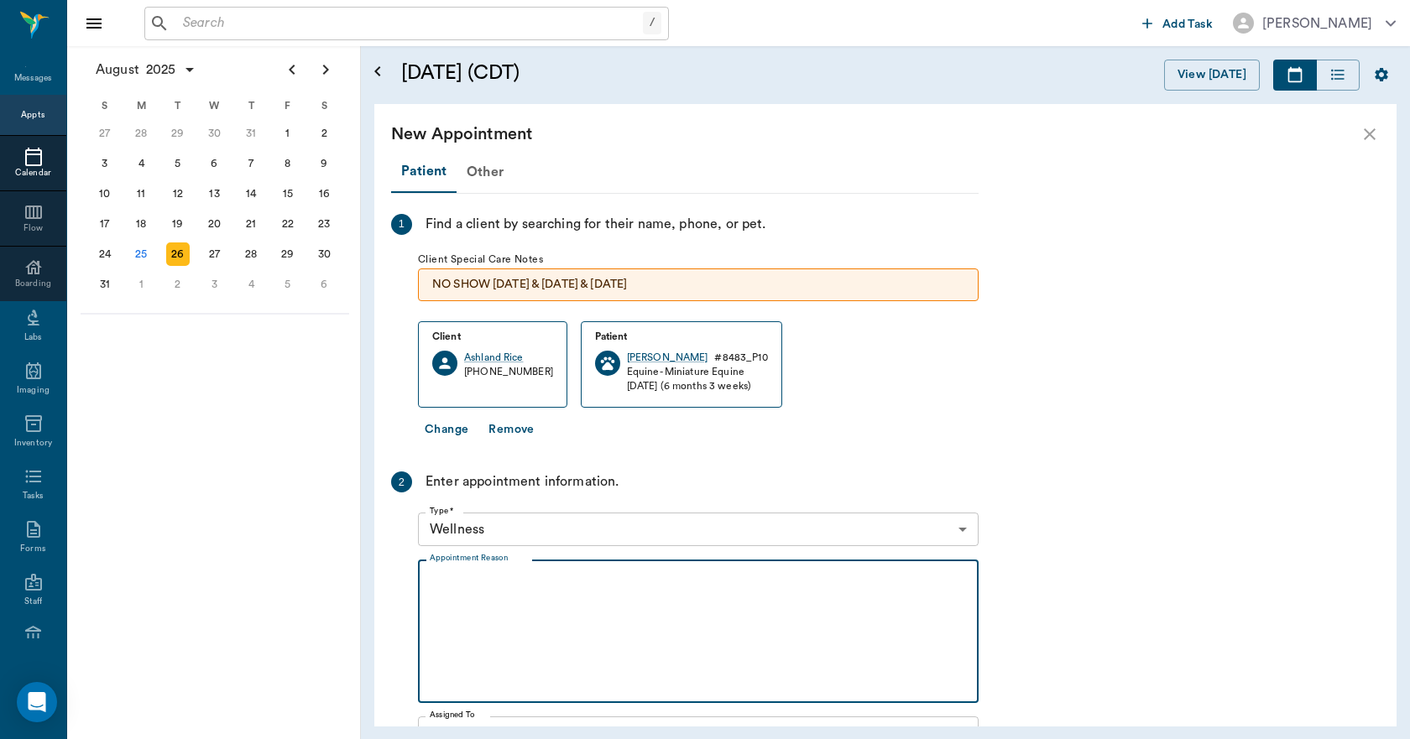
click at [450, 577] on textarea "Appointment Reason" at bounding box center [698, 632] width 537 height 116
type textarea "c"
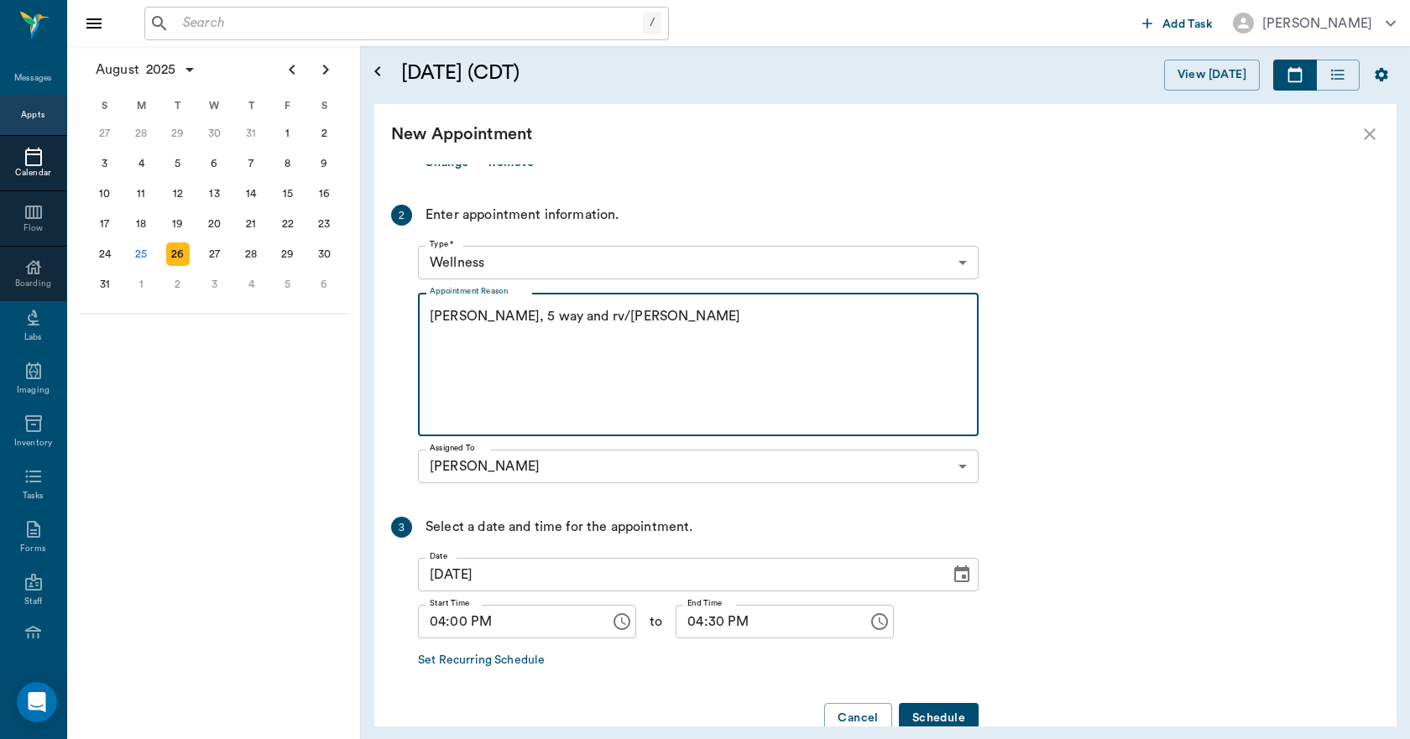
scroll to position [305, 0]
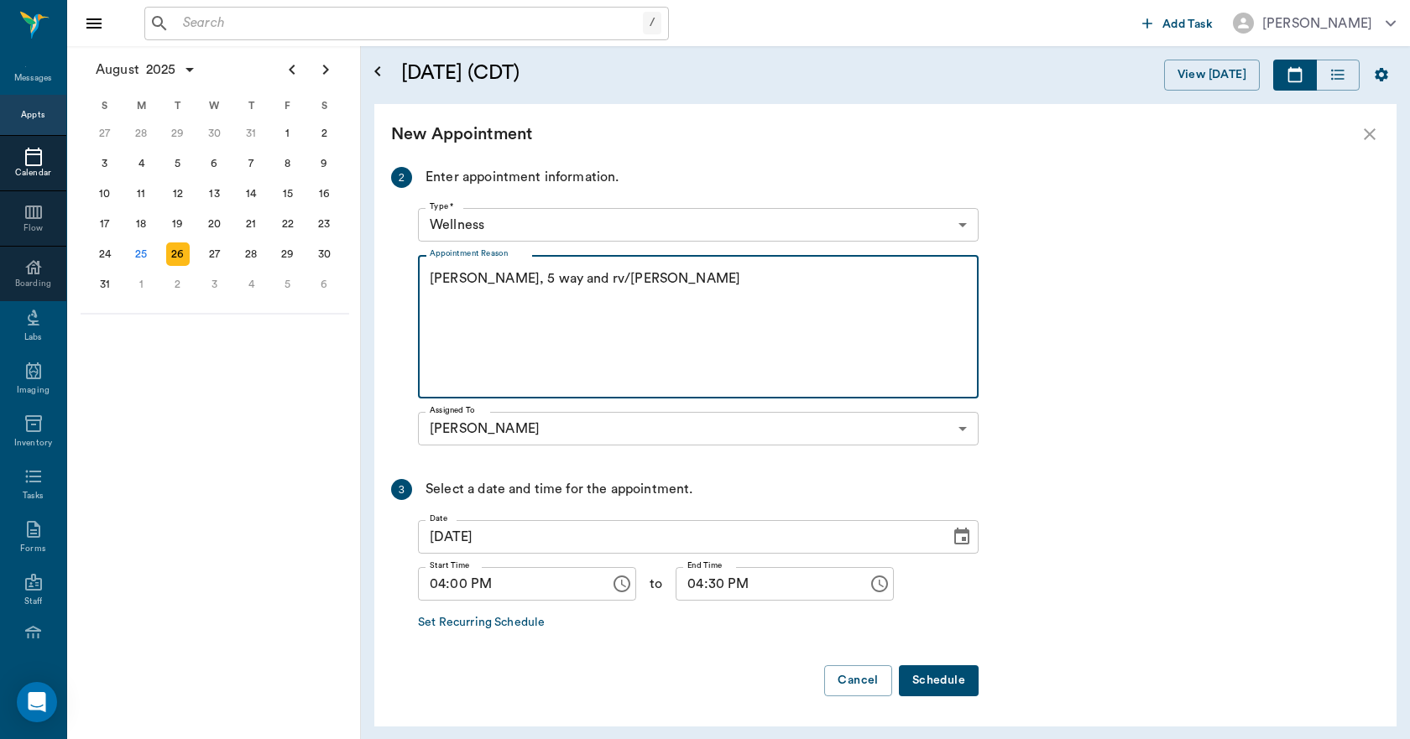
type textarea "[PERSON_NAME], 5 way and rv/[PERSON_NAME]"
click at [937, 680] on button "Schedule" at bounding box center [939, 680] width 80 height 31
